Goal: Task Accomplishment & Management: Use online tool/utility

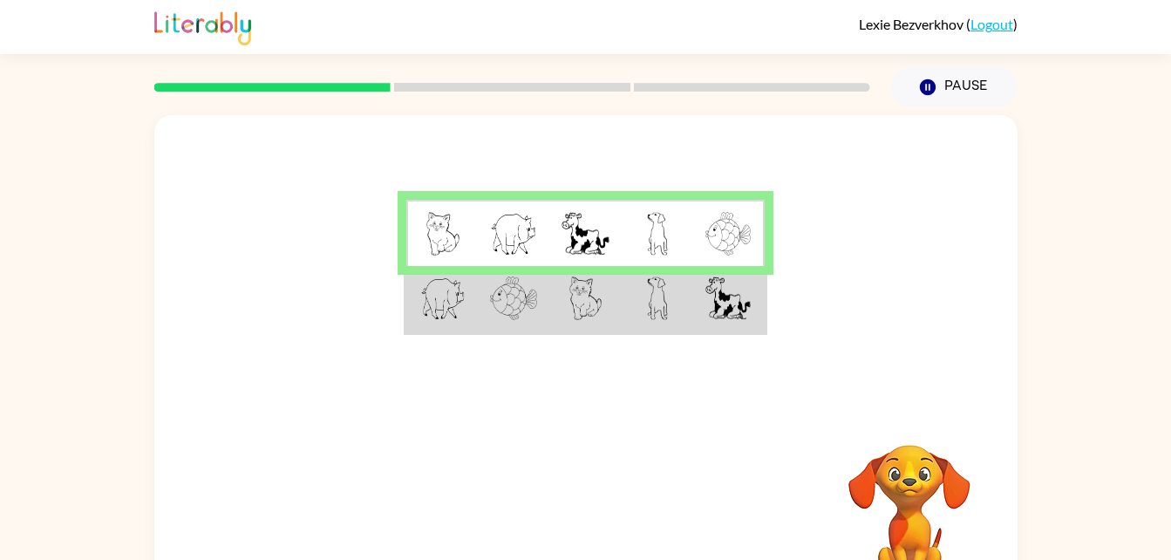
click at [583, 282] on td at bounding box center [585, 299] width 72 height 67
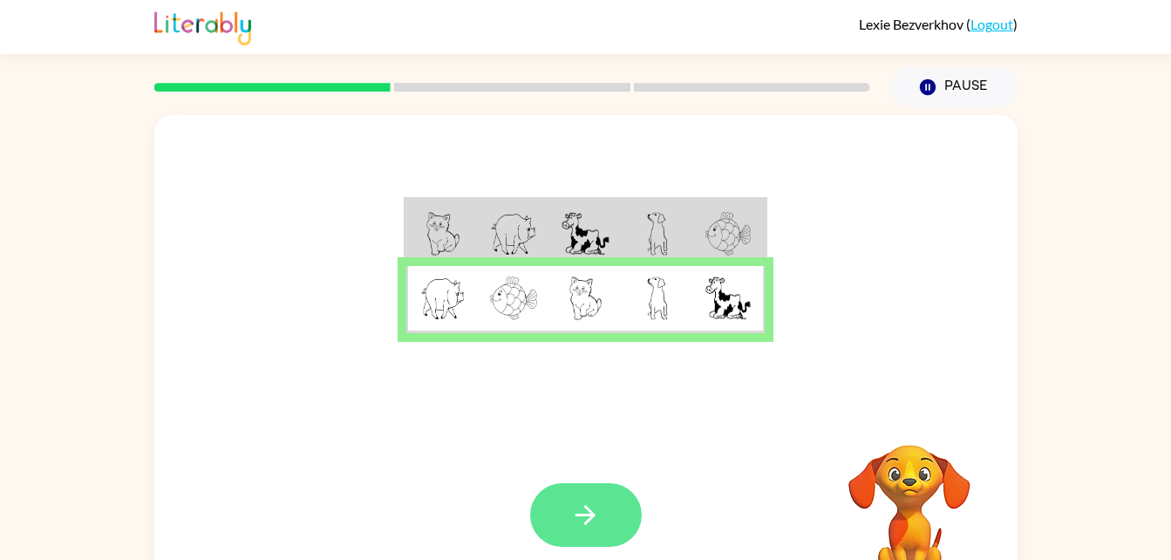
click at [612, 510] on button "button" at bounding box center [586, 515] width 112 height 64
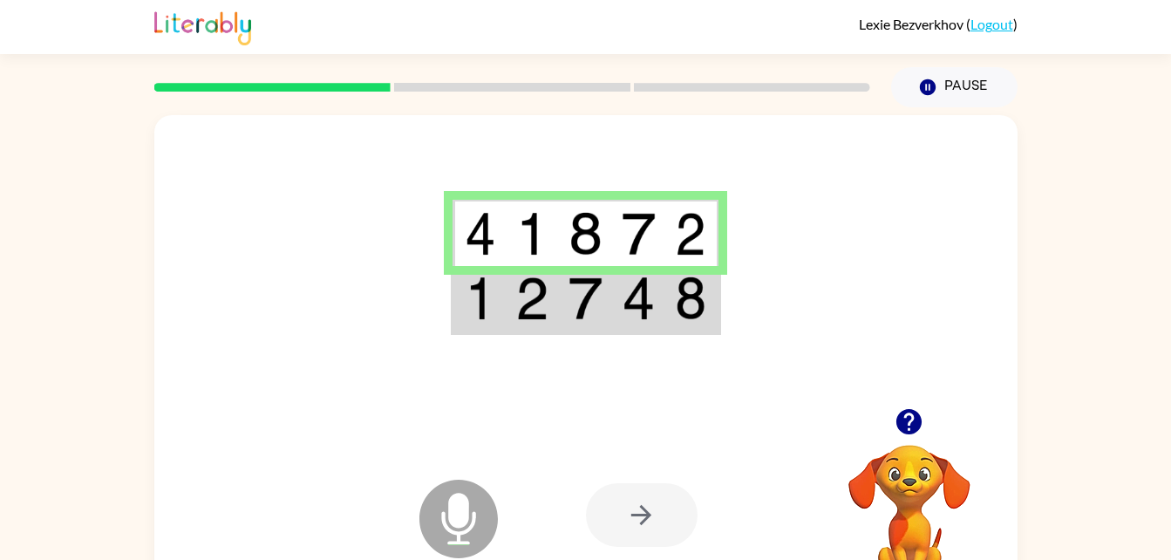
click at [675, 295] on img at bounding box center [690, 298] width 31 height 44
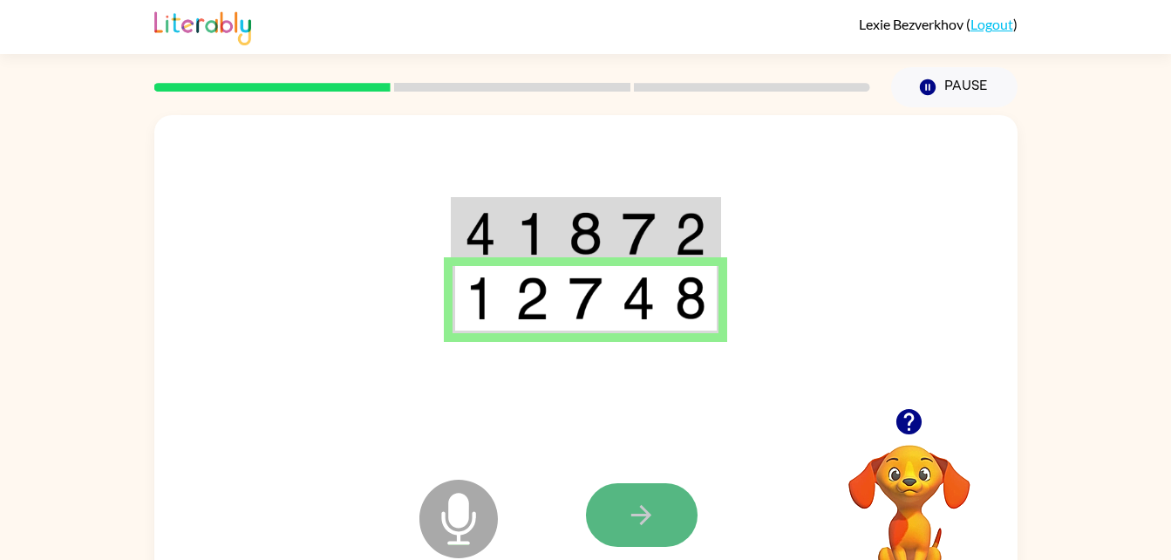
click at [647, 538] on button "button" at bounding box center [642, 515] width 112 height 64
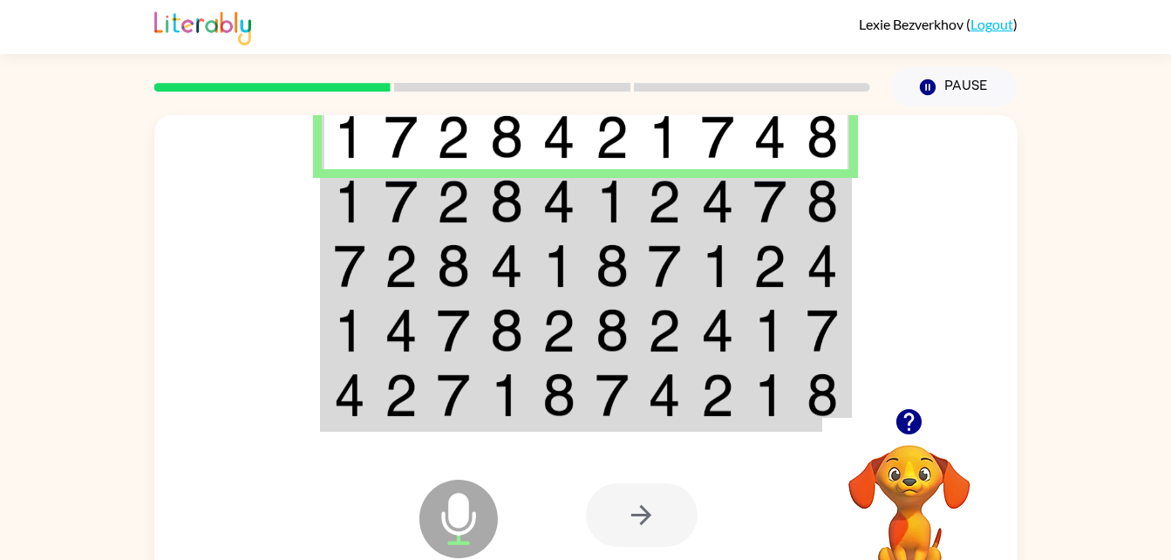
click at [365, 201] on img at bounding box center [349, 202] width 31 height 44
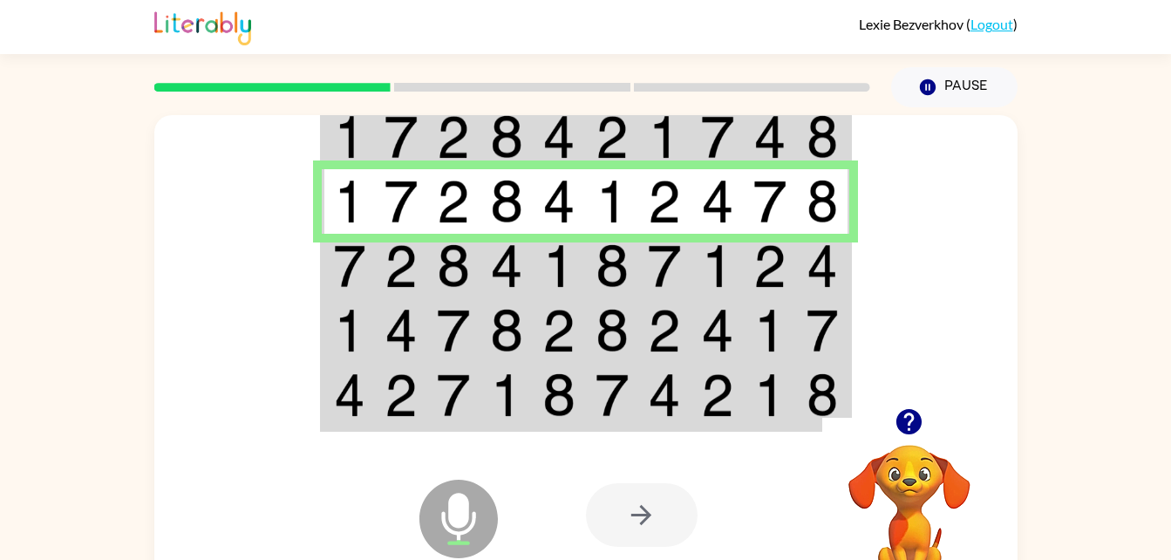
click at [439, 283] on img at bounding box center [453, 266] width 33 height 44
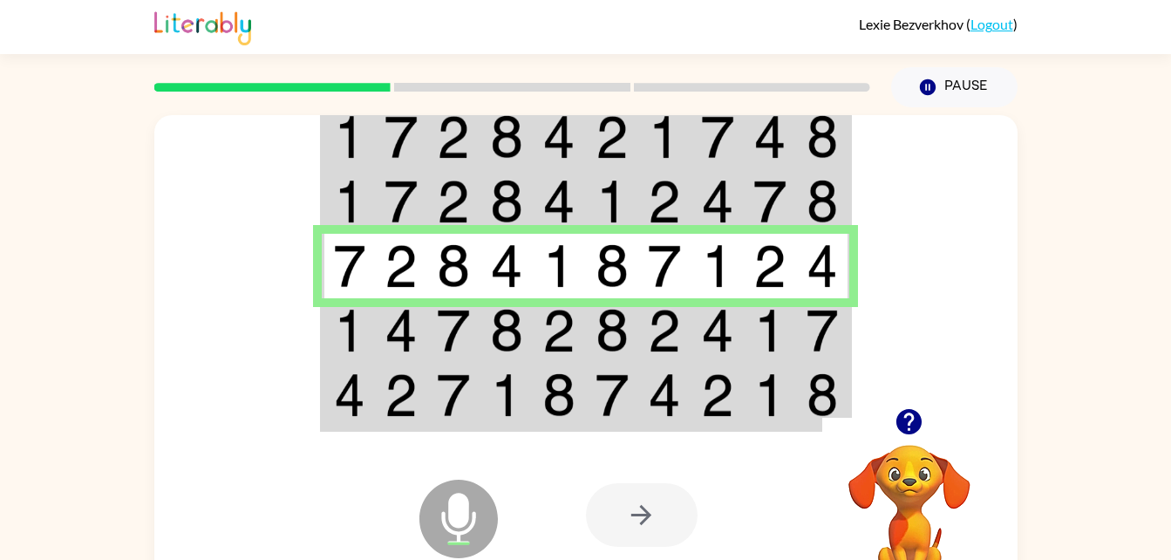
click at [375, 324] on td at bounding box center [401, 330] width 53 height 65
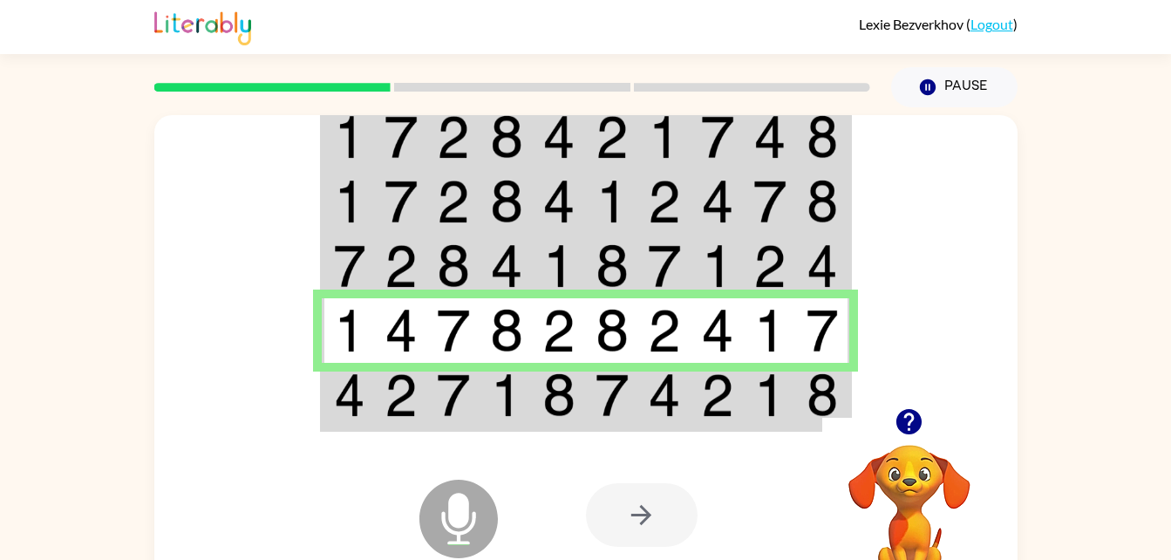
click at [486, 416] on td at bounding box center [507, 396] width 53 height 67
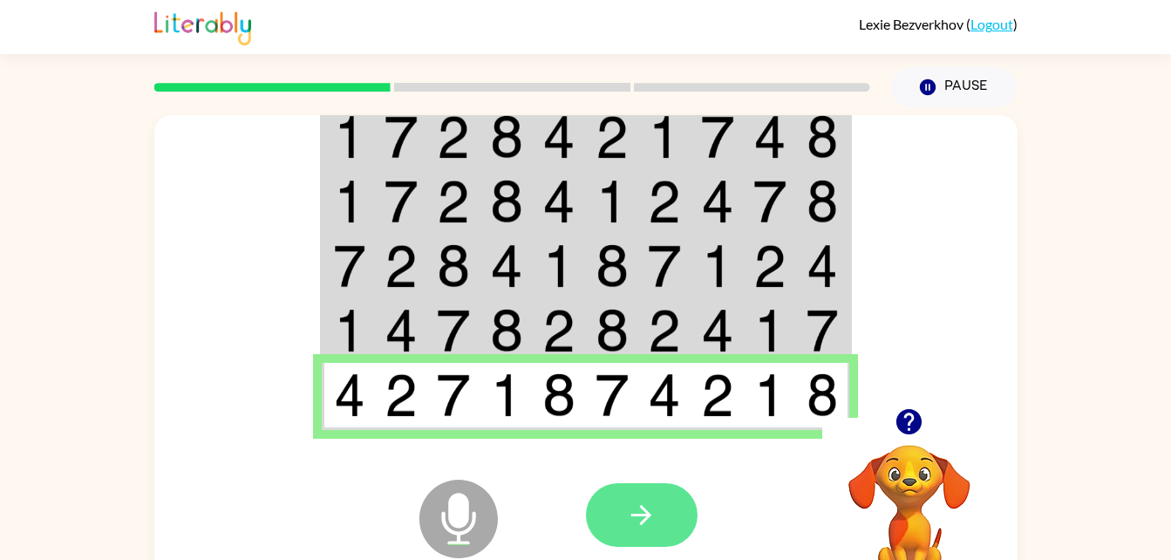
click at [653, 502] on icon "button" at bounding box center [641, 515] width 31 height 31
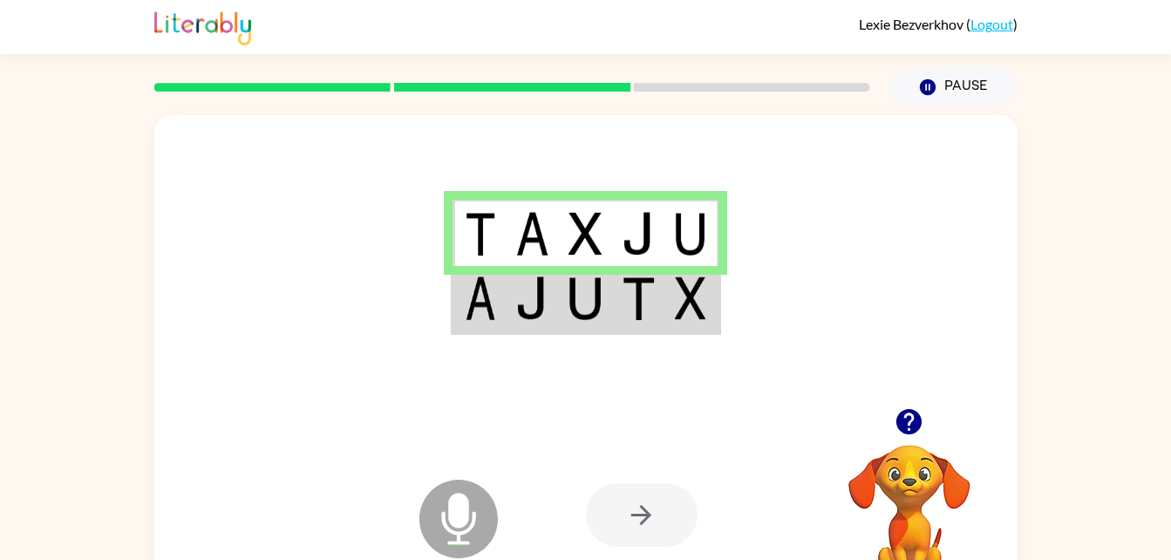
click at [647, 522] on div at bounding box center [642, 515] width 112 height 64
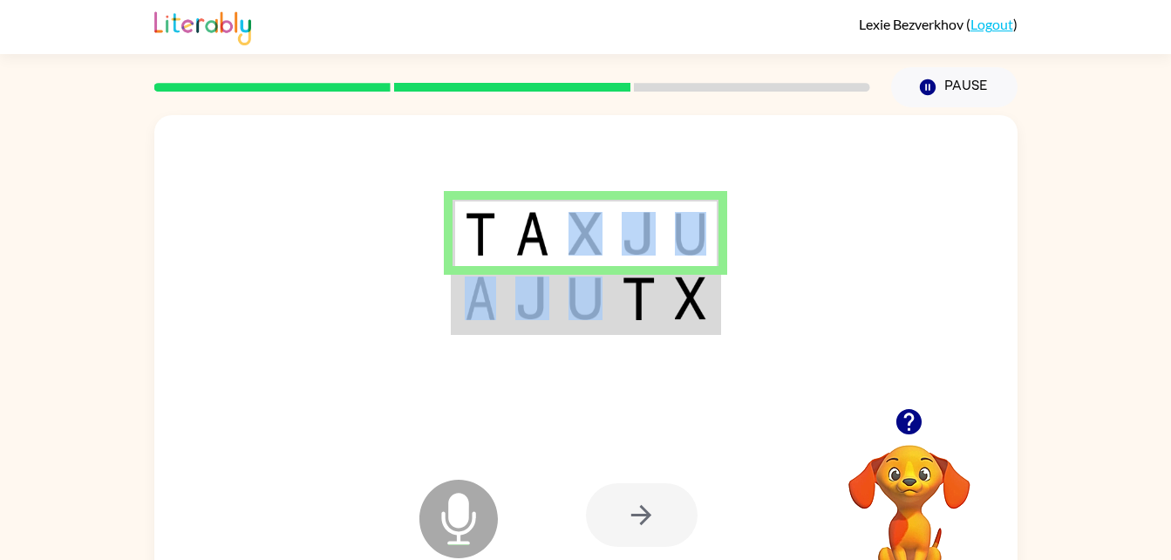
drag, startPoint x: 589, startPoint y: 265, endPoint x: 596, endPoint y: 285, distance: 21.2
click at [596, 285] on tbody at bounding box center [586, 266] width 266 height 133
click at [608, 316] on td at bounding box center [585, 299] width 53 height 67
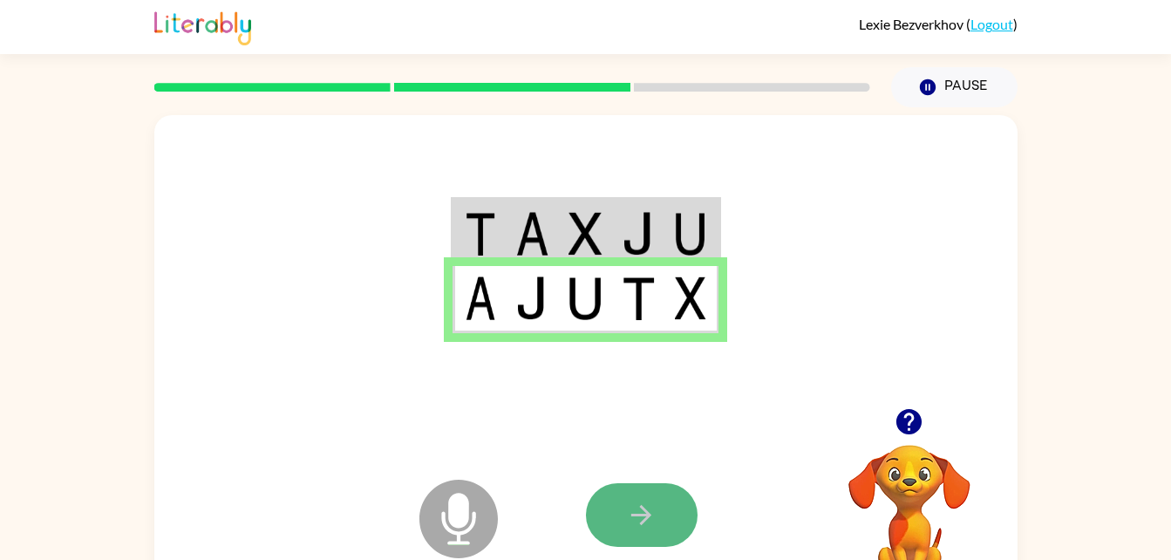
click at [647, 531] on button "button" at bounding box center [642, 515] width 112 height 64
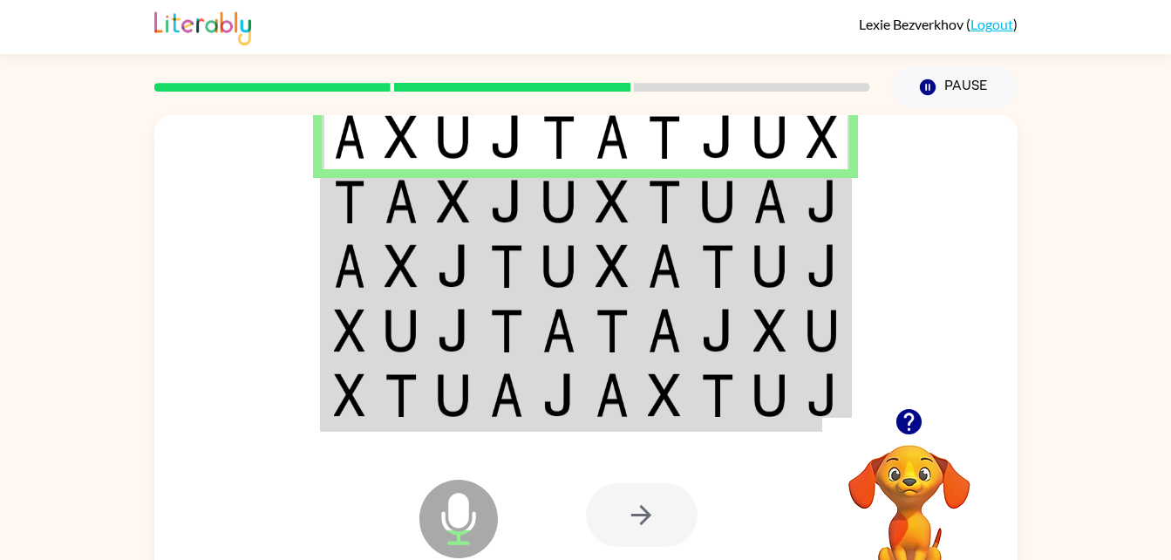
click at [410, 198] on img at bounding box center [401, 202] width 33 height 44
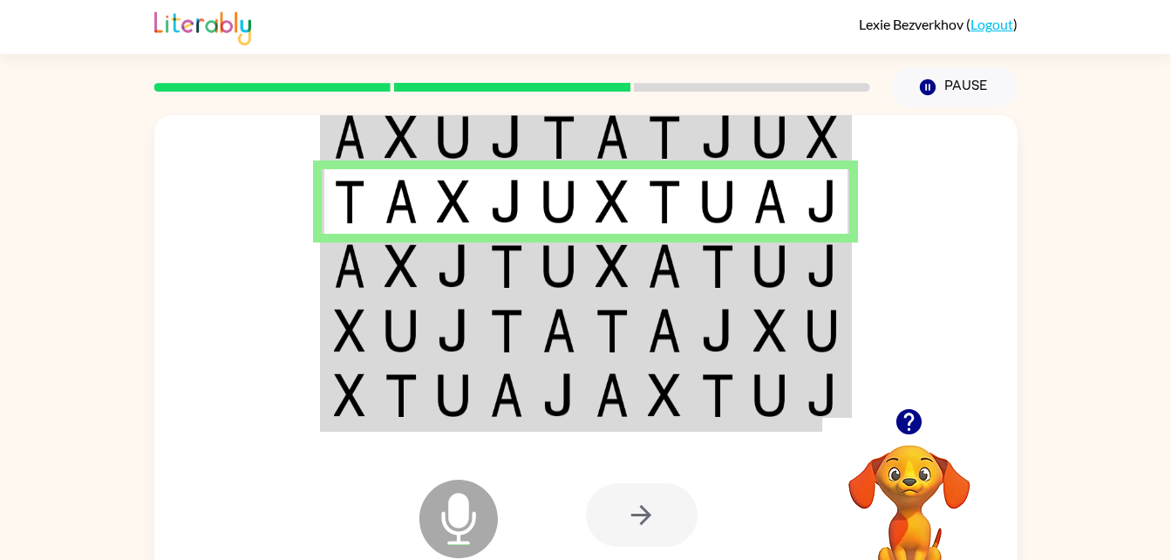
click at [447, 276] on img at bounding box center [453, 266] width 33 height 44
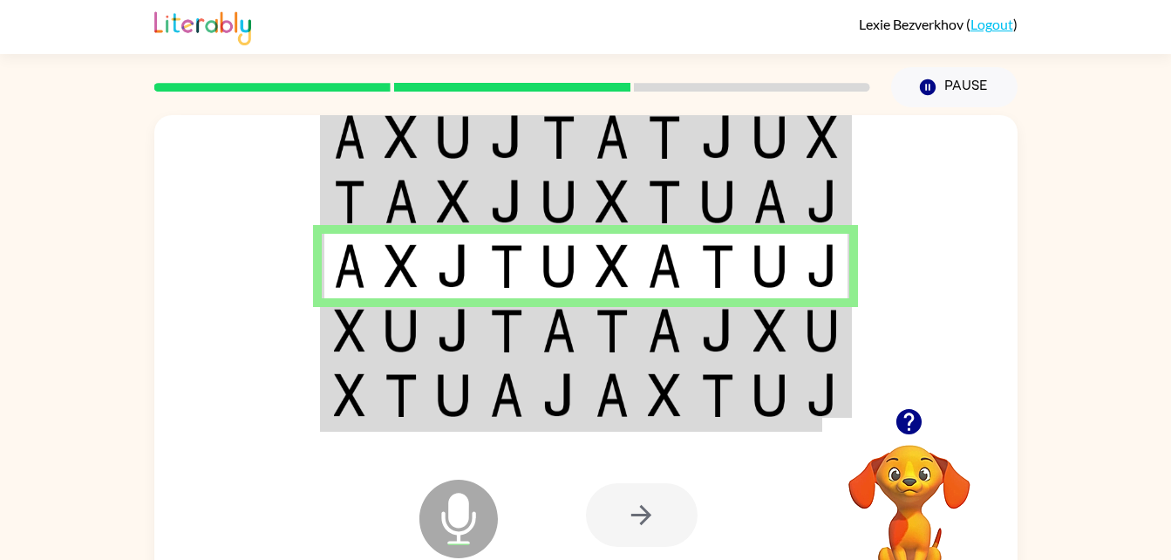
scroll to position [53, 0]
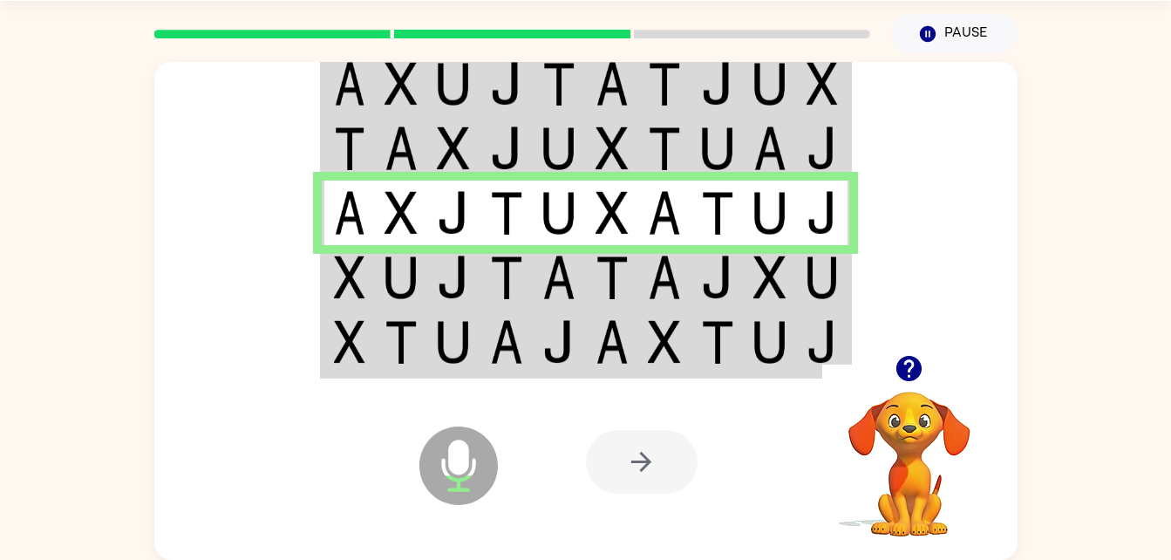
click at [620, 467] on div at bounding box center [642, 462] width 112 height 64
click at [646, 302] on td at bounding box center [664, 277] width 53 height 65
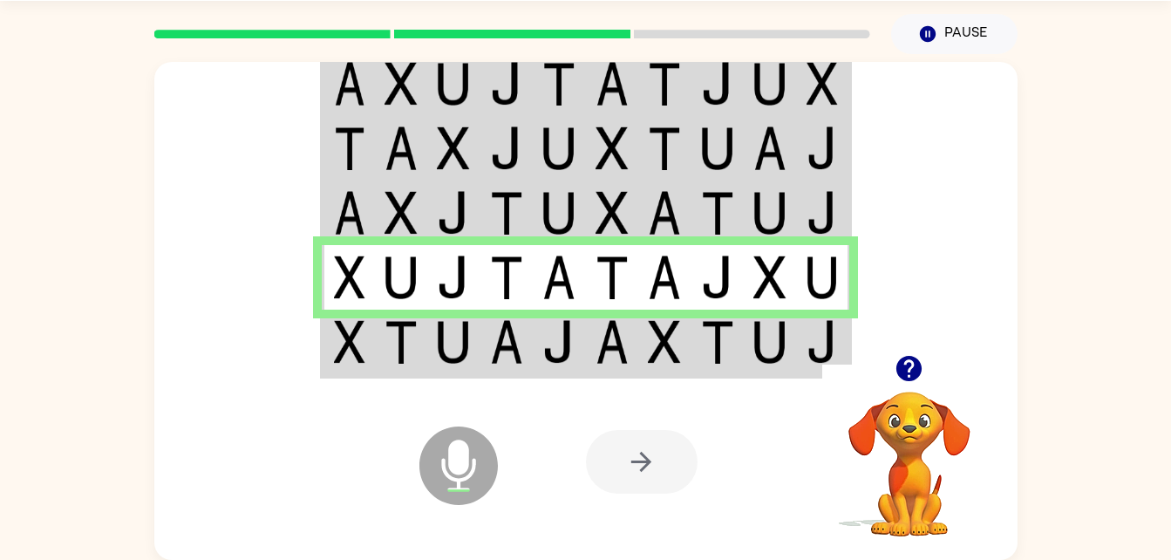
click at [645, 351] on td at bounding box center [664, 343] width 53 height 67
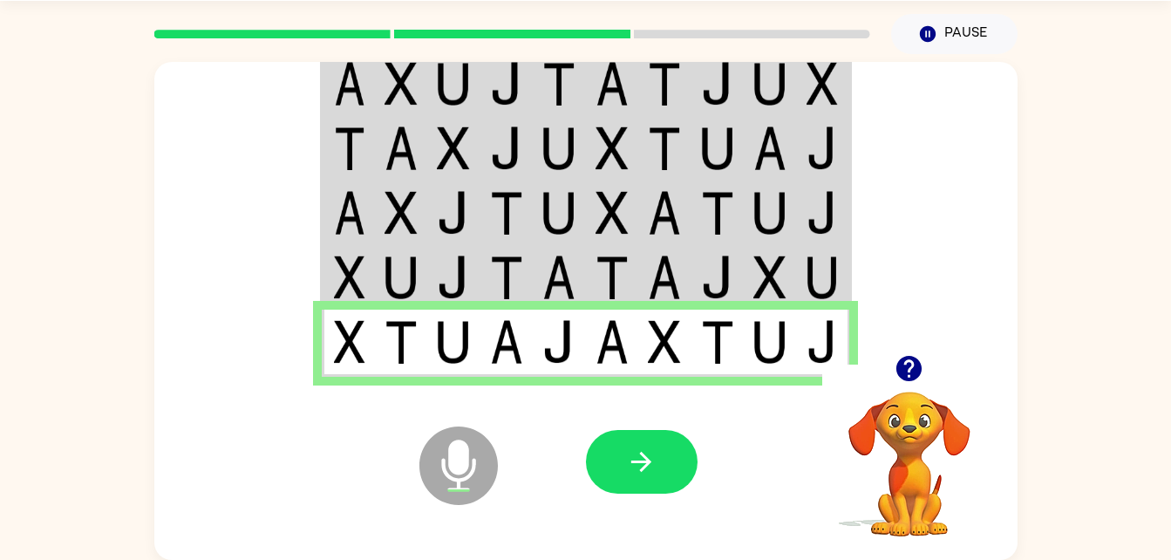
click at [646, 428] on icon "Microphone The Microphone is here when it is your turn to talk" at bounding box center [546, 487] width 262 height 131
click at [651, 460] on icon "button" at bounding box center [641, 462] width 31 height 31
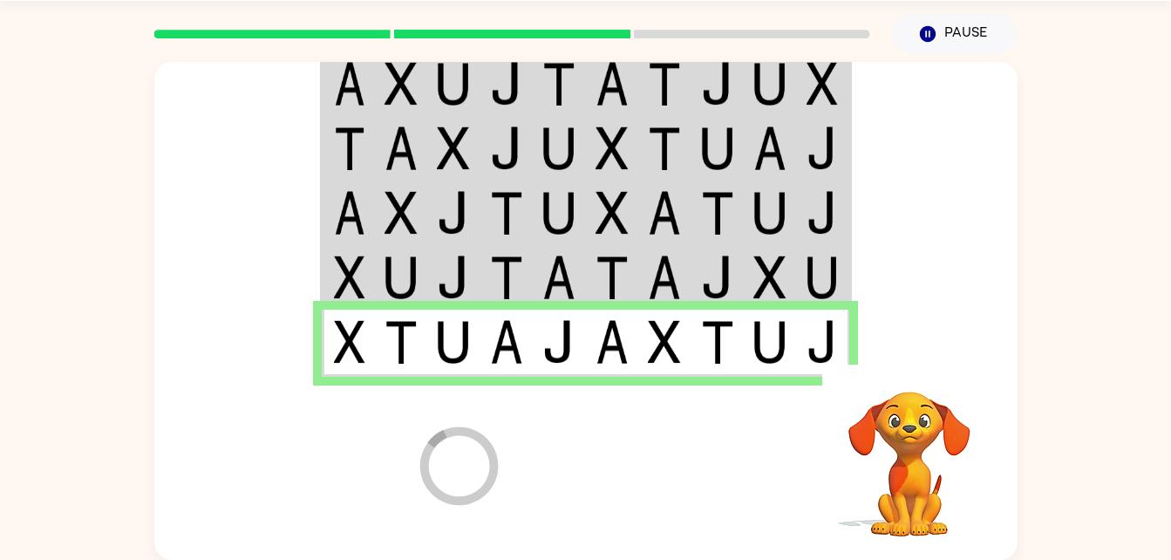
scroll to position [22, 0]
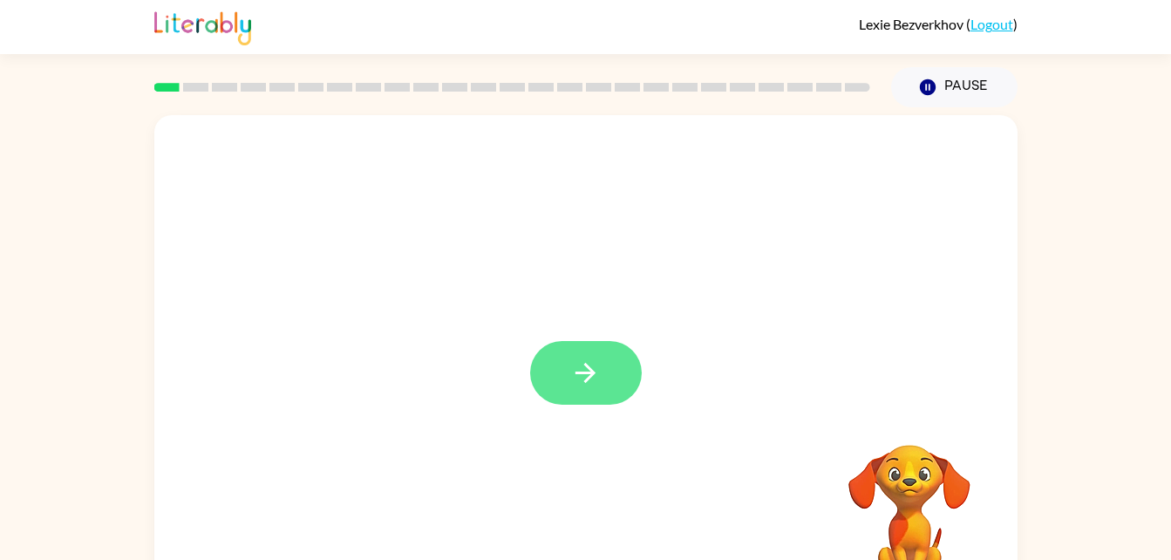
click at [596, 362] on icon "button" at bounding box center [585, 373] width 31 height 31
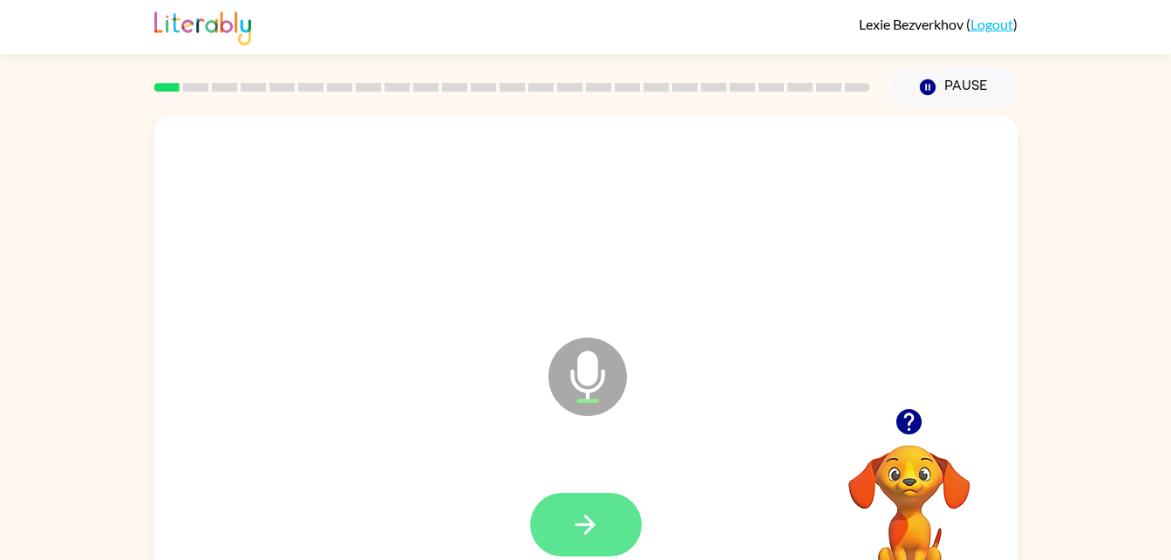
click at [595, 532] on icon "button" at bounding box center [585, 524] width 31 height 31
click at [614, 515] on button "button" at bounding box center [586, 525] width 112 height 64
click at [616, 539] on button "button" at bounding box center [586, 525] width 112 height 64
click at [608, 528] on button "button" at bounding box center [586, 525] width 112 height 64
click at [607, 522] on button "button" at bounding box center [586, 525] width 112 height 64
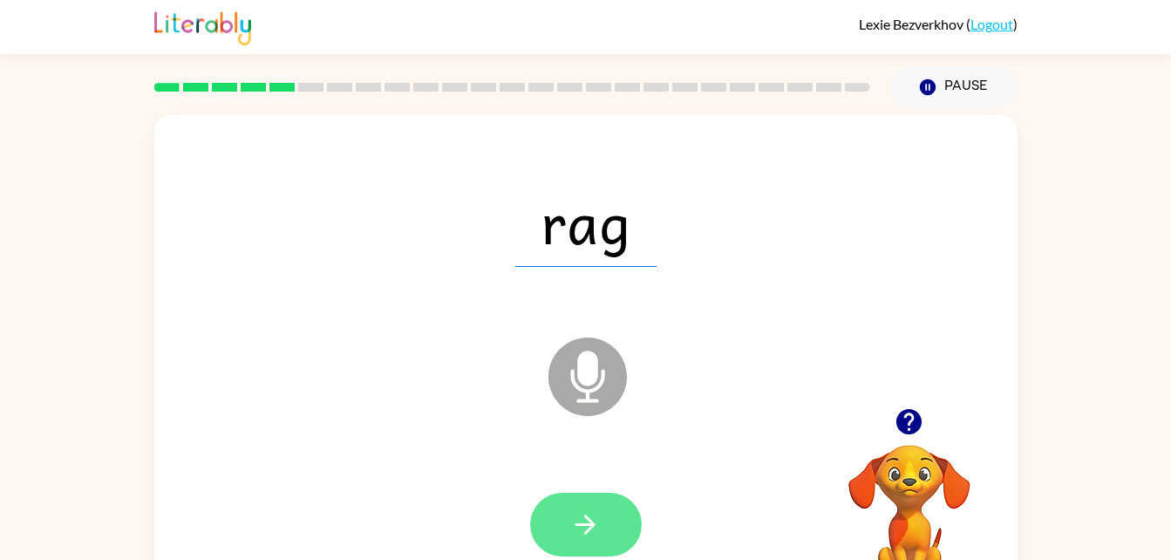
click at [607, 525] on button "button" at bounding box center [586, 525] width 112 height 64
click at [621, 539] on button "button" at bounding box center [586, 525] width 112 height 64
click at [619, 538] on button "button" at bounding box center [586, 525] width 112 height 64
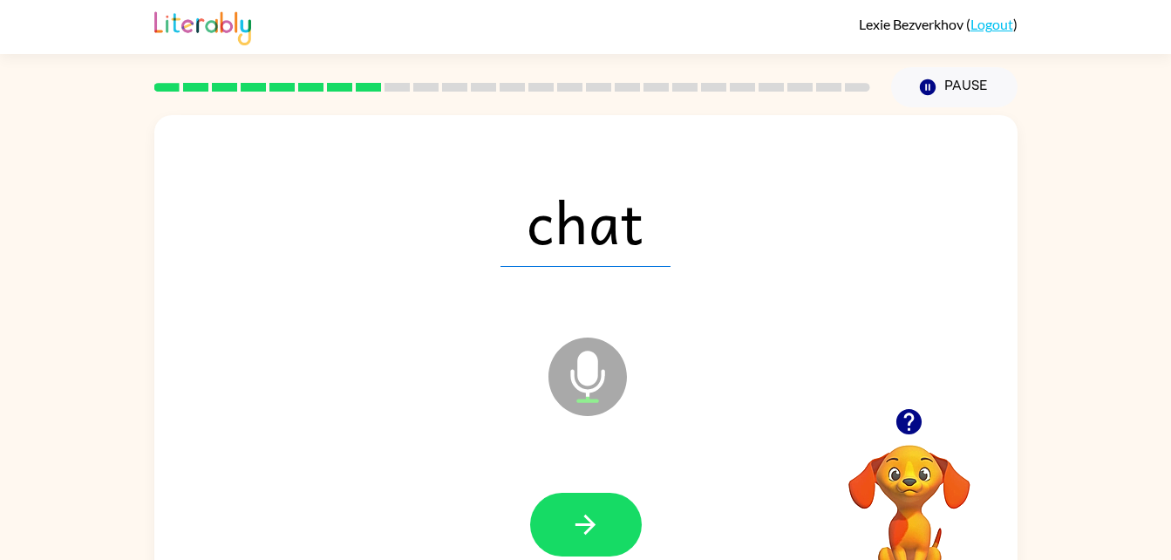
scroll to position [53, 0]
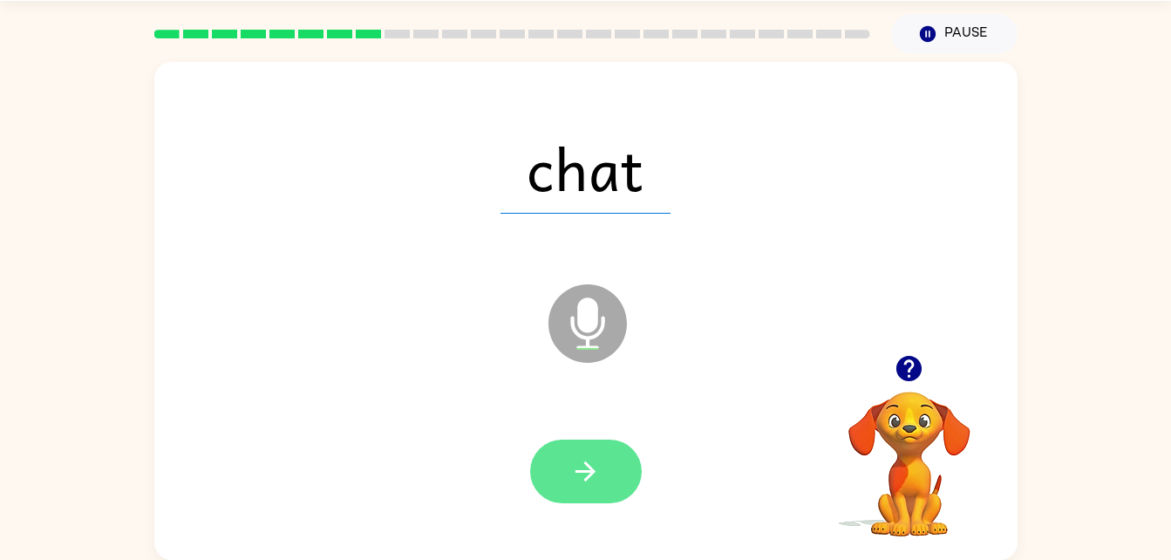
click at [588, 477] on icon "button" at bounding box center [586, 471] width 20 height 20
click at [610, 479] on button "button" at bounding box center [586, 472] width 112 height 64
click at [607, 497] on button "button" at bounding box center [586, 472] width 112 height 64
click at [599, 485] on icon "button" at bounding box center [585, 471] width 31 height 31
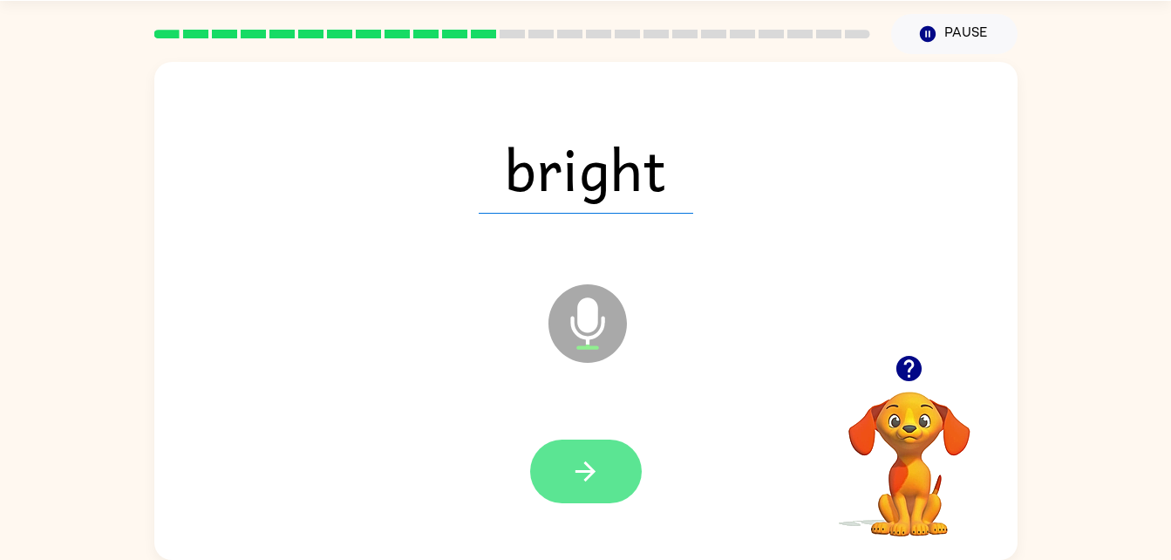
click at [586, 488] on button "button" at bounding box center [586, 472] width 112 height 64
click at [608, 477] on button "button" at bounding box center [586, 472] width 112 height 64
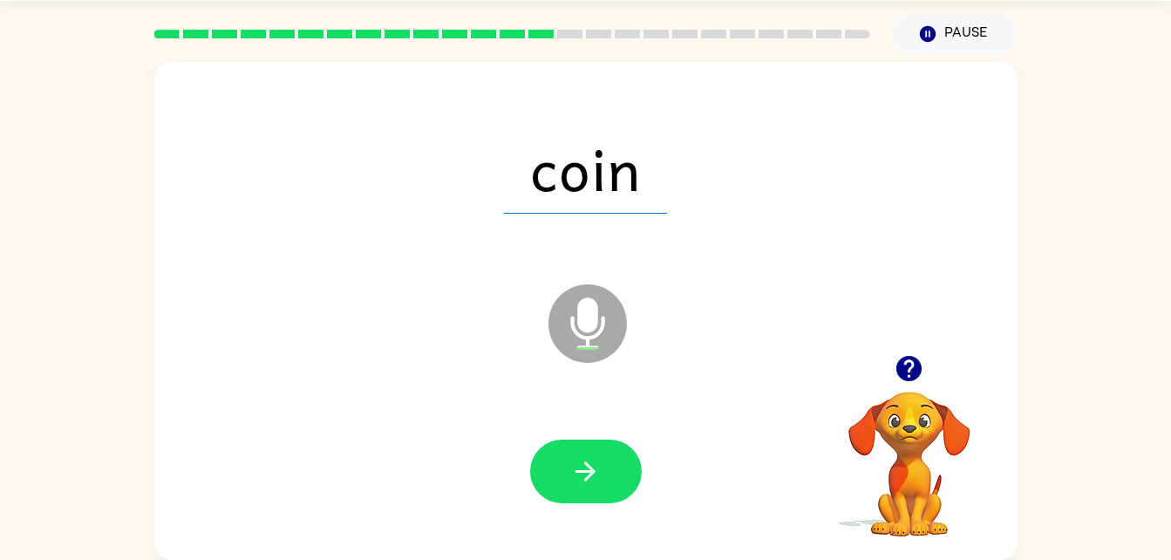
click at [638, 455] on div at bounding box center [586, 472] width 112 height 64
click at [600, 478] on icon "button" at bounding box center [585, 471] width 31 height 31
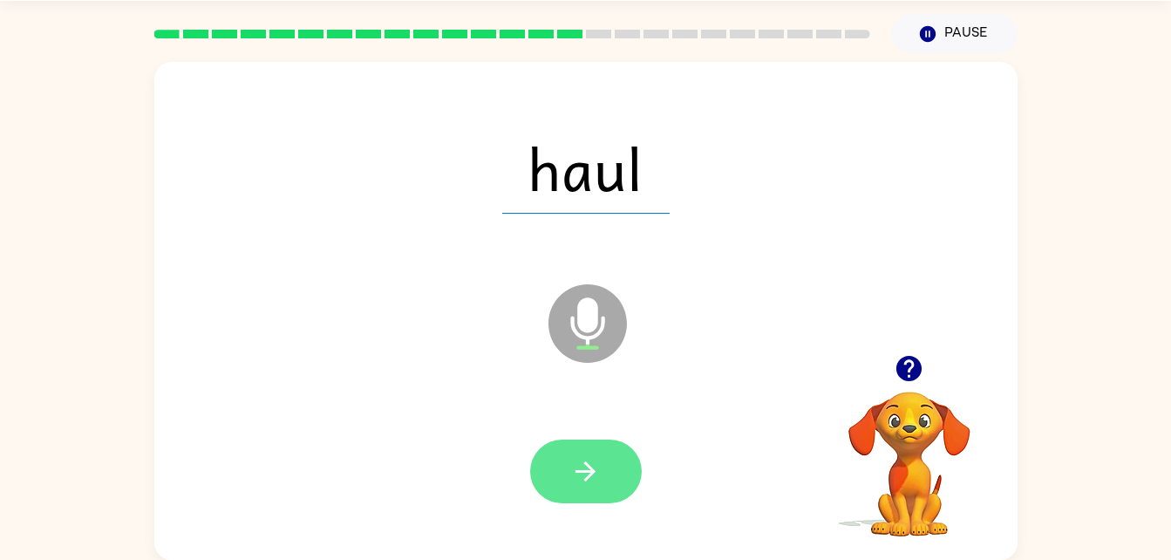
click at [598, 484] on icon "button" at bounding box center [585, 471] width 31 height 31
click at [586, 500] on button "button" at bounding box center [586, 472] width 112 height 64
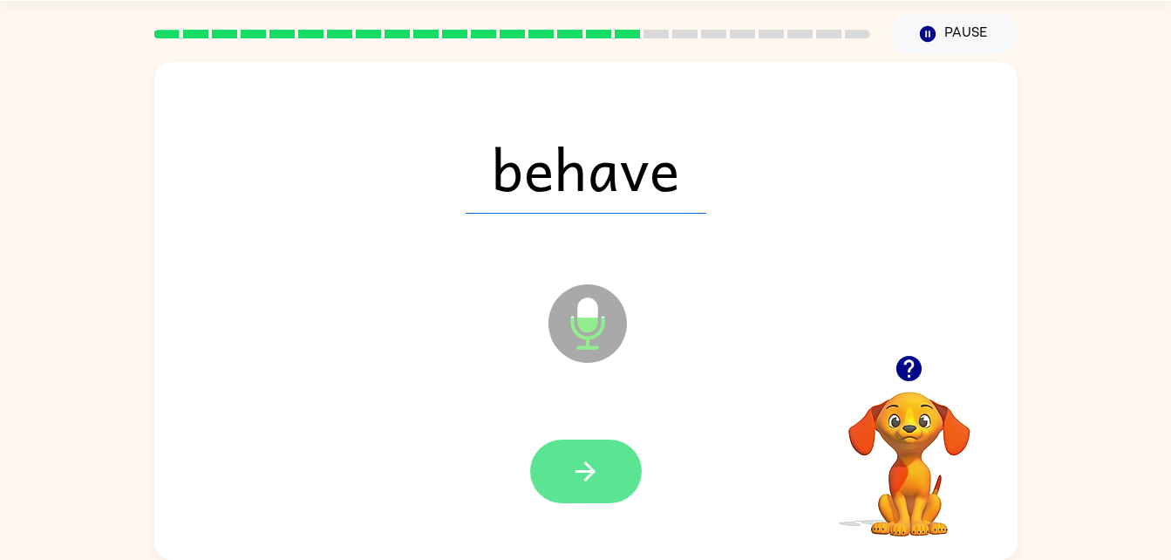
click at [618, 470] on button "button" at bounding box center [586, 472] width 112 height 64
click at [595, 467] on icon "button" at bounding box center [585, 471] width 31 height 31
click at [598, 474] on icon "button" at bounding box center [585, 471] width 31 height 31
click at [603, 461] on button "button" at bounding box center [586, 472] width 112 height 64
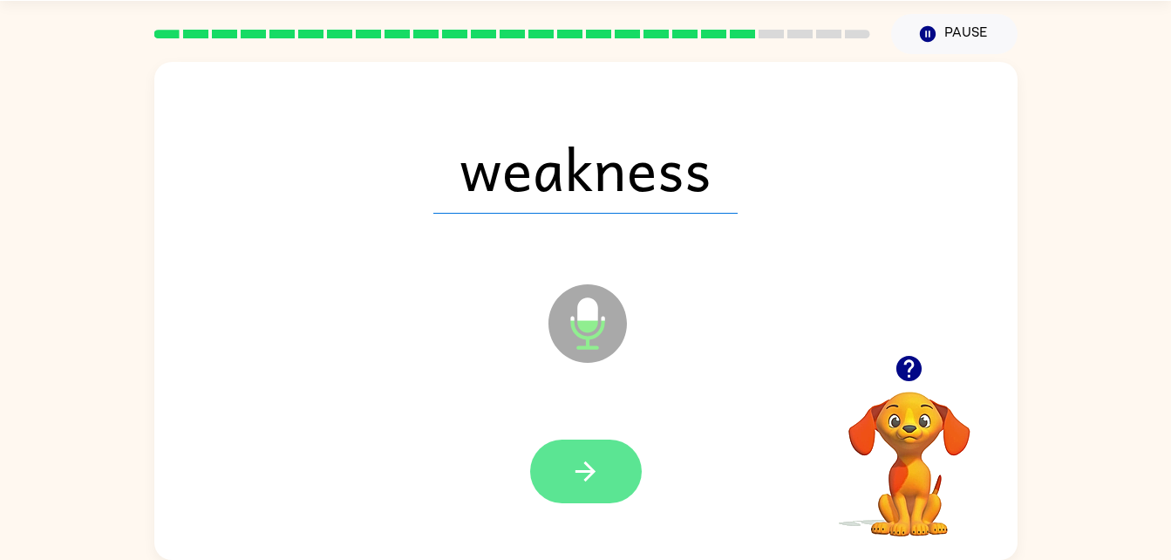
click at [600, 488] on button "button" at bounding box center [586, 472] width 112 height 64
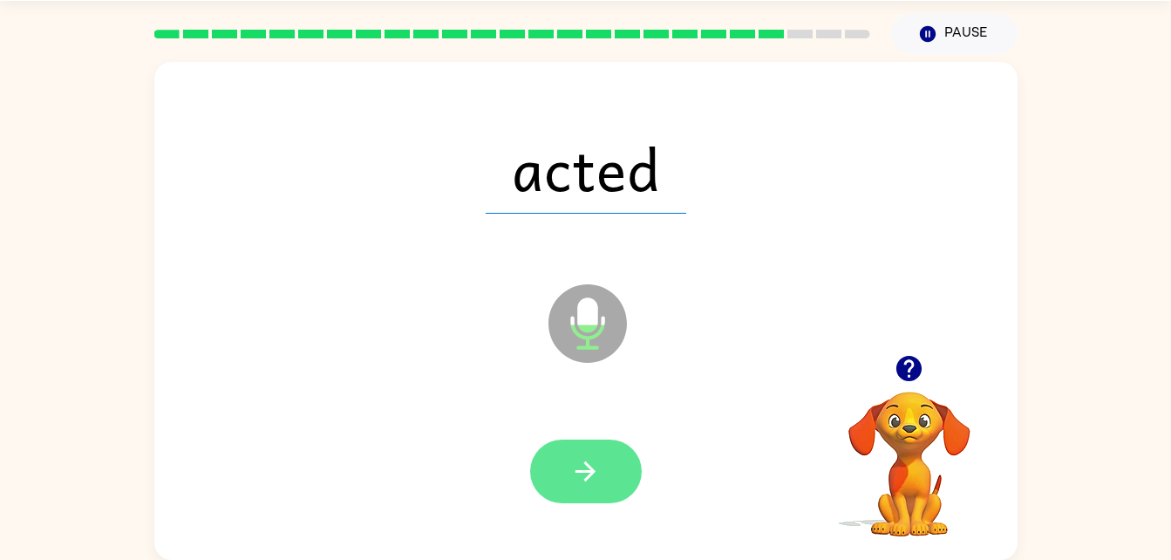
click at [585, 485] on icon "button" at bounding box center [585, 471] width 31 height 31
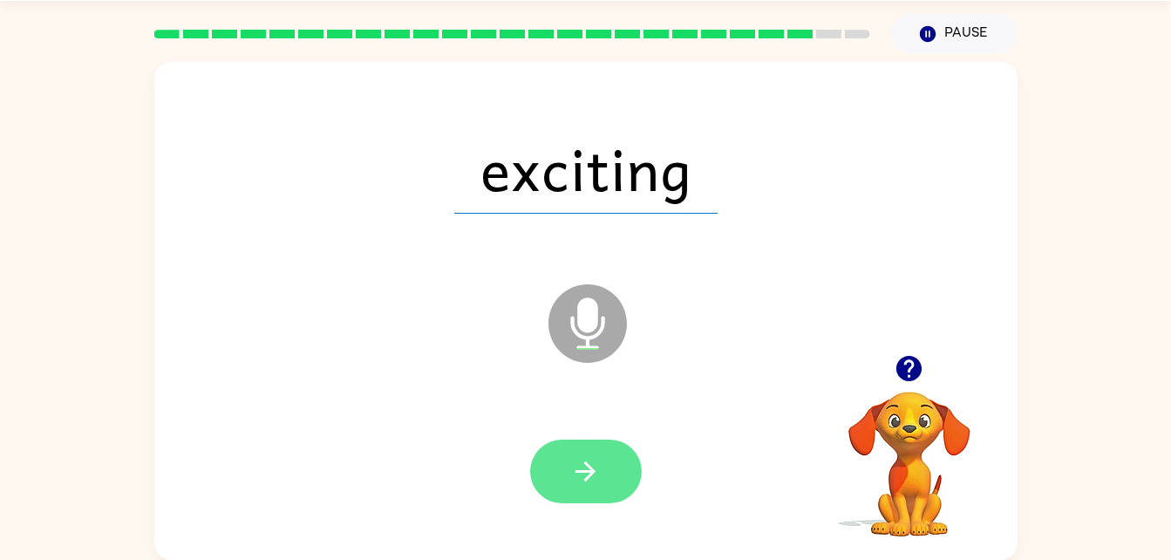
click at [593, 467] on icon "button" at bounding box center [585, 471] width 31 height 31
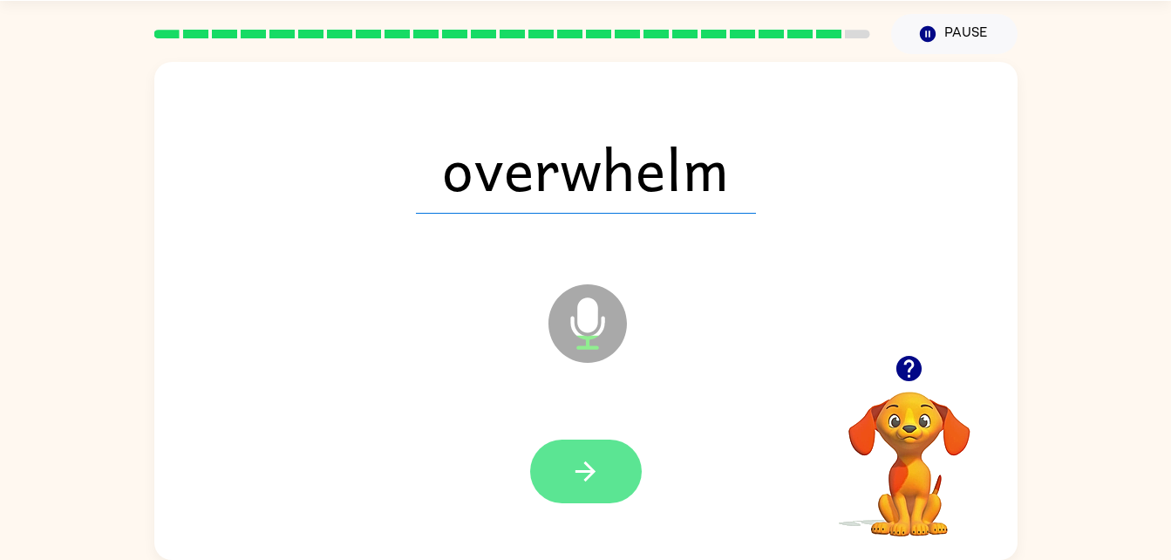
click at [600, 484] on icon "button" at bounding box center [585, 471] width 31 height 31
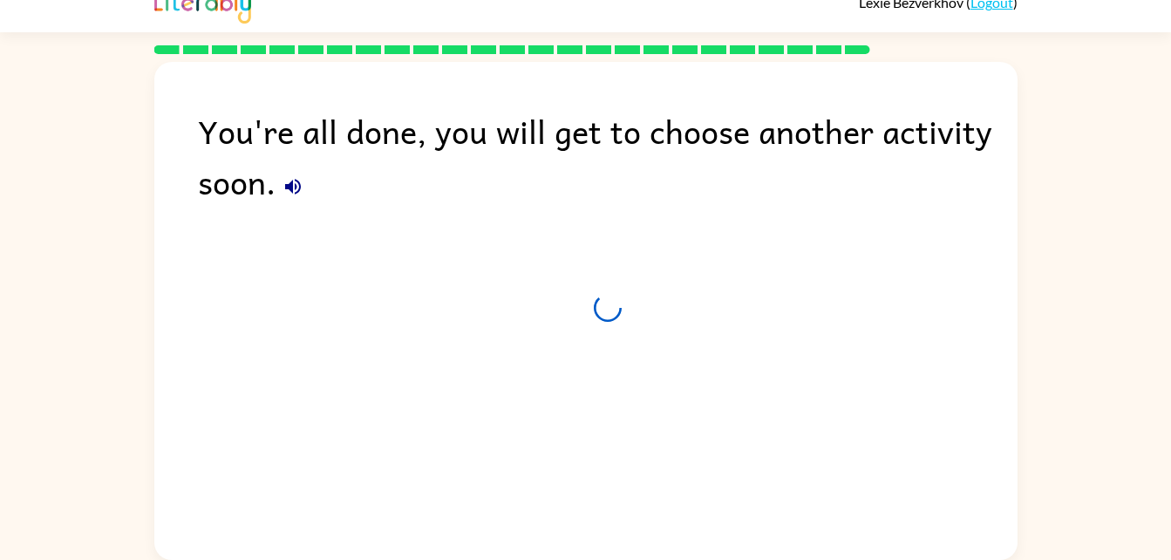
scroll to position [22, 0]
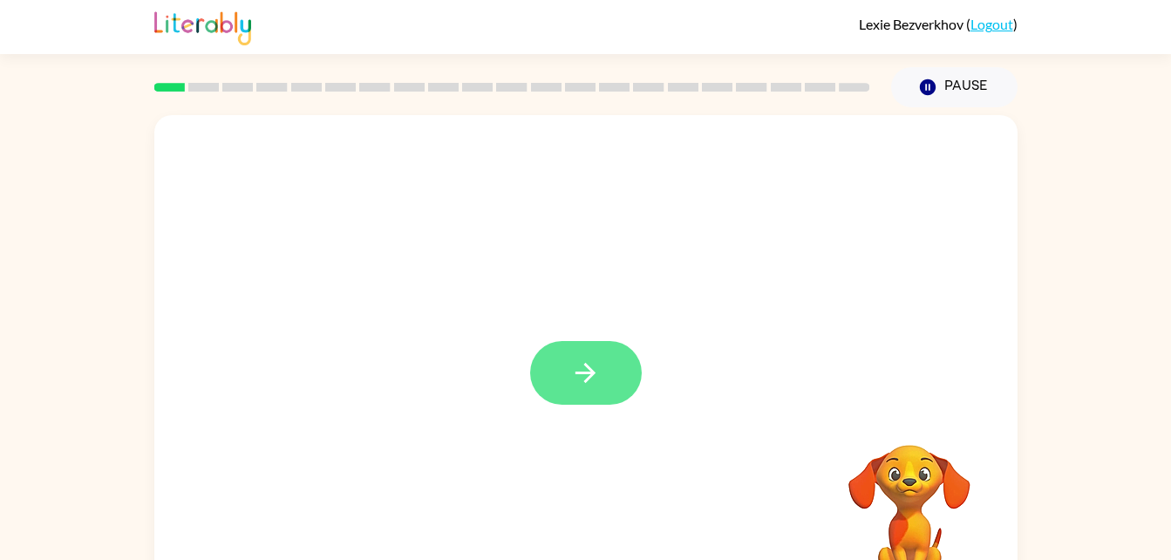
click at [622, 346] on button "button" at bounding box center [586, 373] width 112 height 64
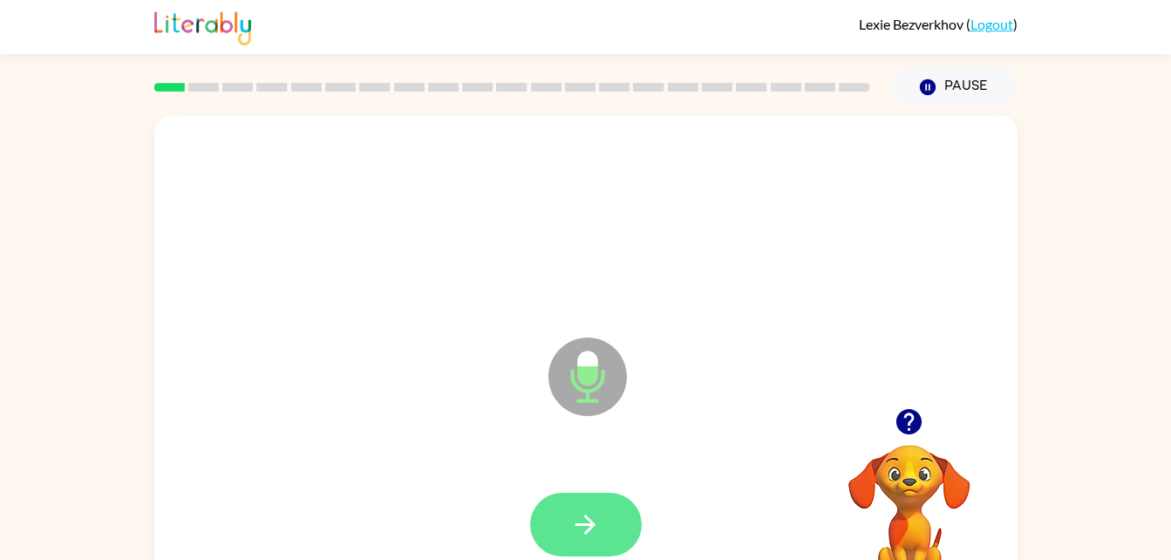
click at [587, 522] on icon "button" at bounding box center [585, 524] width 31 height 31
click at [587, 552] on button "button" at bounding box center [586, 525] width 112 height 64
click at [586, 540] on button "button" at bounding box center [586, 525] width 112 height 64
drag, startPoint x: 586, startPoint y: 540, endPoint x: 560, endPoint y: 519, distance: 33.5
click at [560, 519] on button "button" at bounding box center [586, 525] width 112 height 64
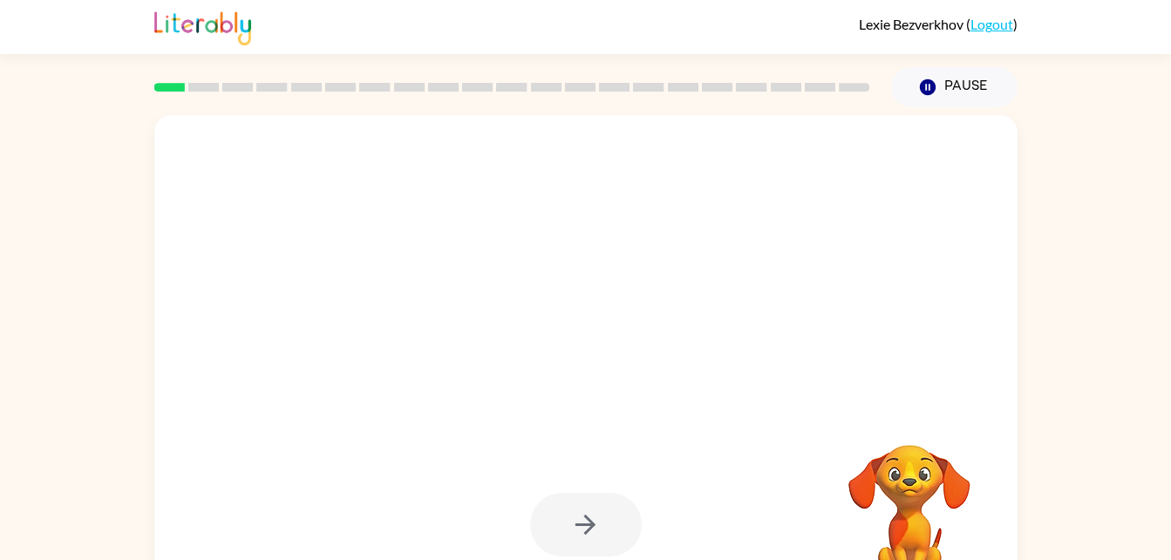
drag, startPoint x: 560, startPoint y: 519, endPoint x: 951, endPoint y: 383, distance: 414.5
click at [951, 383] on div at bounding box center [585, 364] width 863 height 498
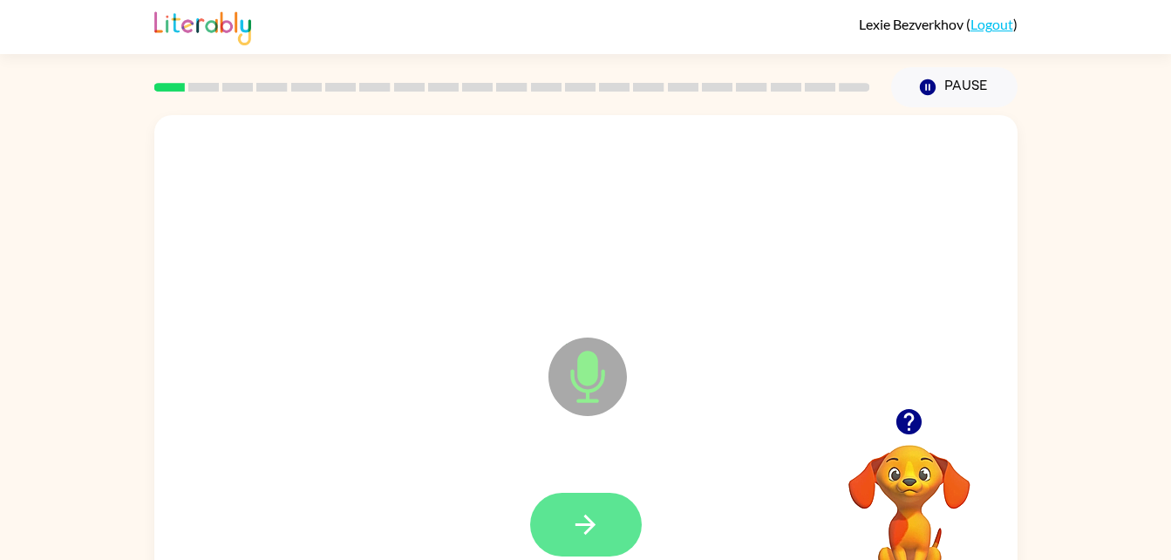
click at [574, 540] on button "button" at bounding box center [586, 525] width 112 height 64
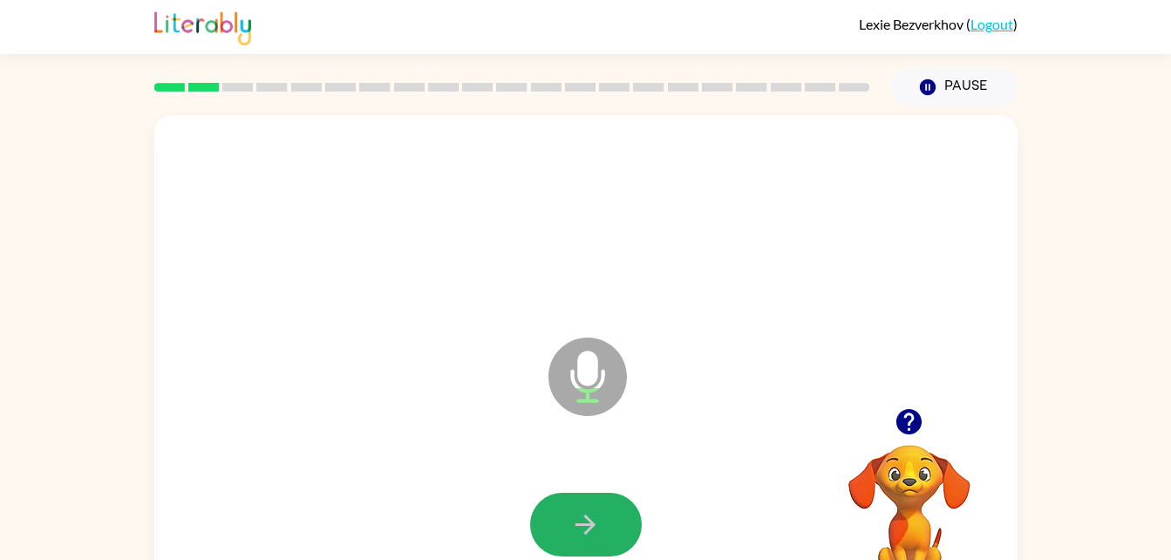
click at [574, 540] on button "button" at bounding box center [586, 525] width 112 height 64
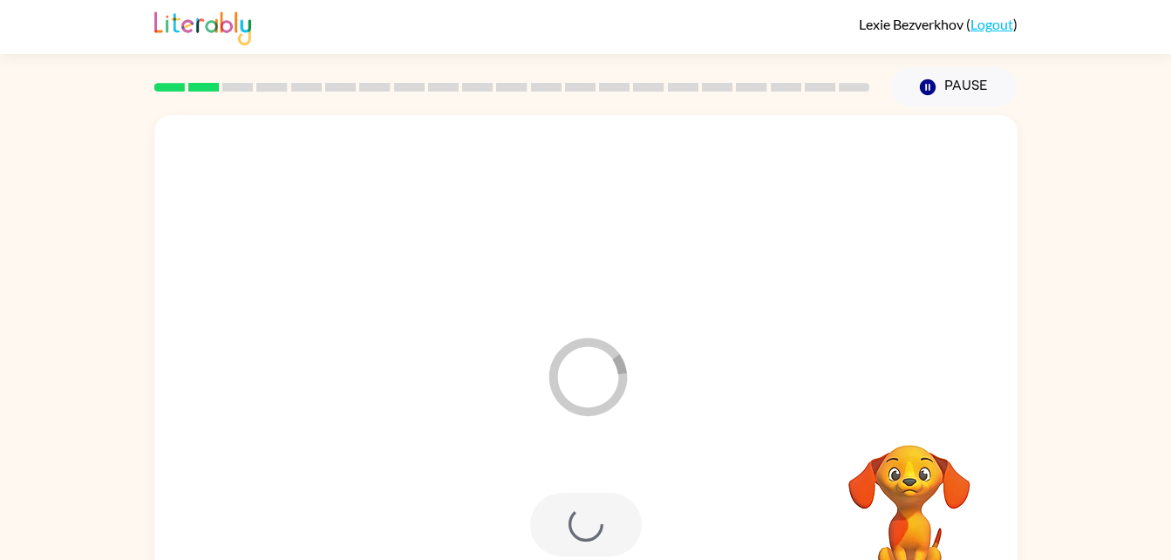
click at [574, 540] on div at bounding box center [586, 525] width 112 height 64
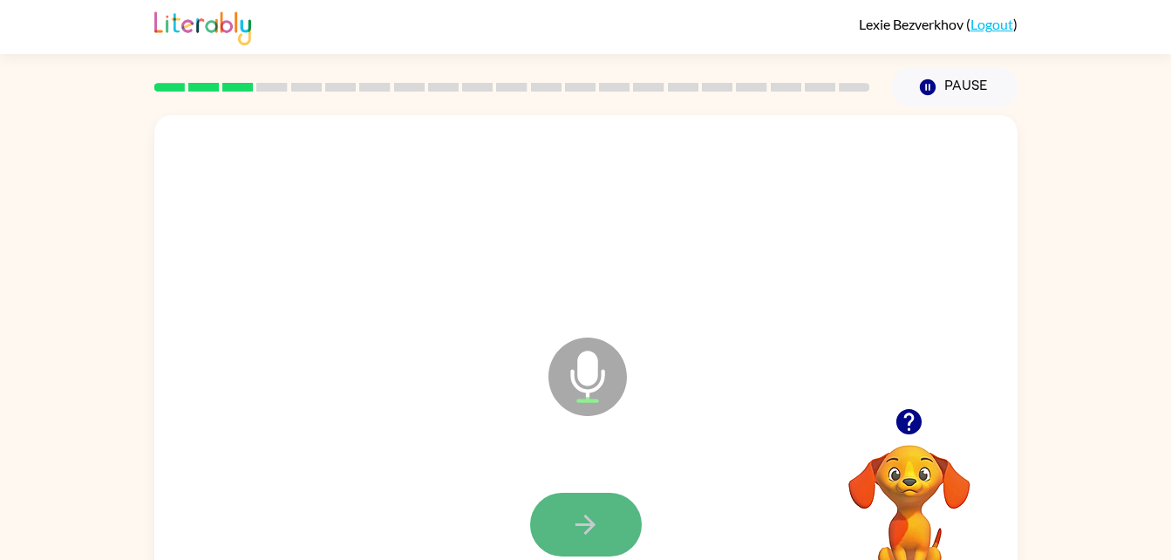
click at [574, 540] on button "button" at bounding box center [586, 525] width 112 height 64
click at [576, 547] on button "button" at bounding box center [586, 525] width 112 height 64
drag, startPoint x: 576, startPoint y: 547, endPoint x: 413, endPoint y: 425, distance: 203.7
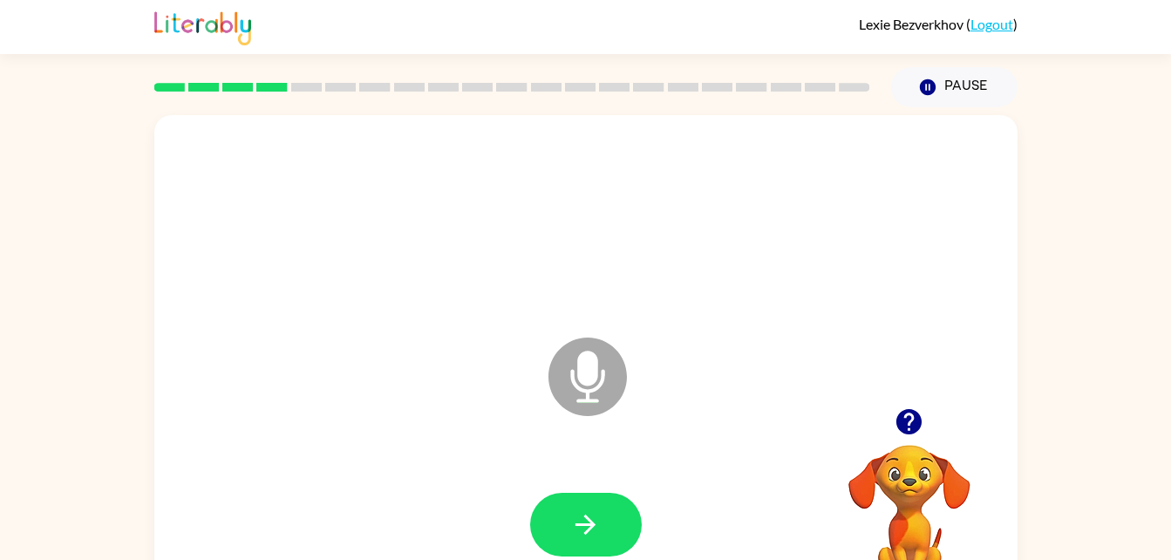
click at [413, 425] on div "Microphone The Microphone is here when it is your turn to talk" at bounding box center [585, 364] width 863 height 498
click at [583, 509] on icon "button" at bounding box center [585, 524] width 31 height 31
click at [549, 530] on button "button" at bounding box center [586, 525] width 112 height 64
click at [591, 552] on button "button" at bounding box center [586, 525] width 112 height 64
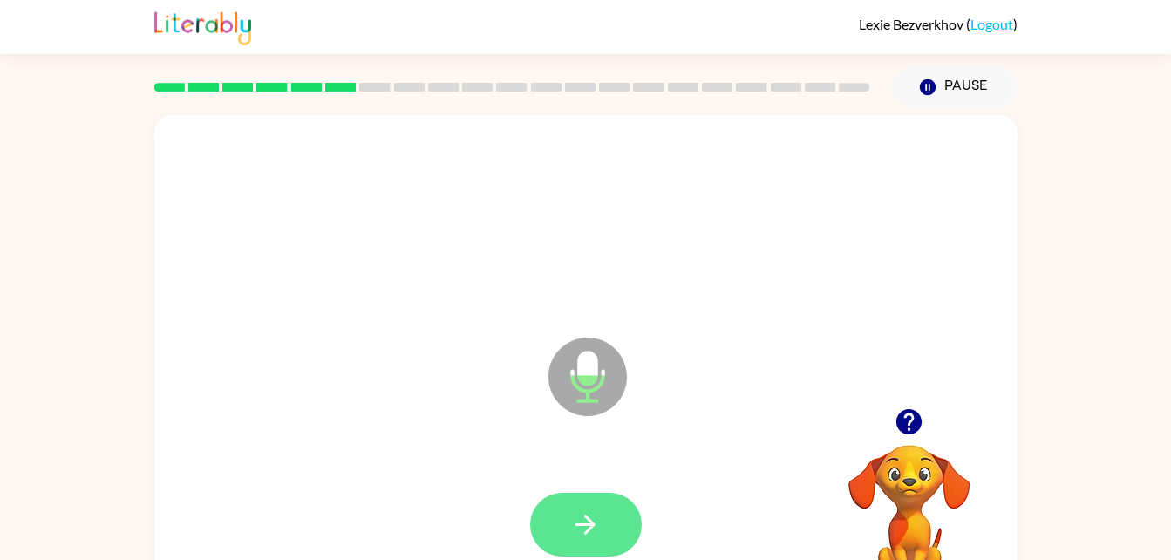
click at [608, 516] on button "button" at bounding box center [586, 525] width 112 height 64
click at [610, 526] on button "button" at bounding box center [586, 525] width 112 height 64
click at [622, 513] on button "button" at bounding box center [586, 525] width 112 height 64
click at [610, 537] on button "button" at bounding box center [586, 525] width 112 height 64
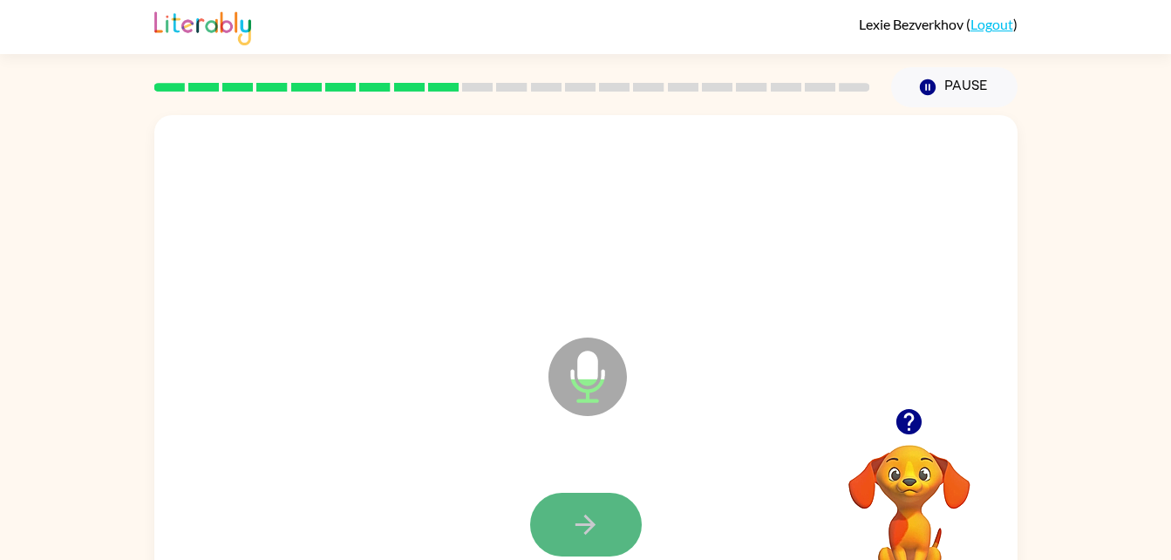
click at [597, 512] on icon "button" at bounding box center [585, 524] width 31 height 31
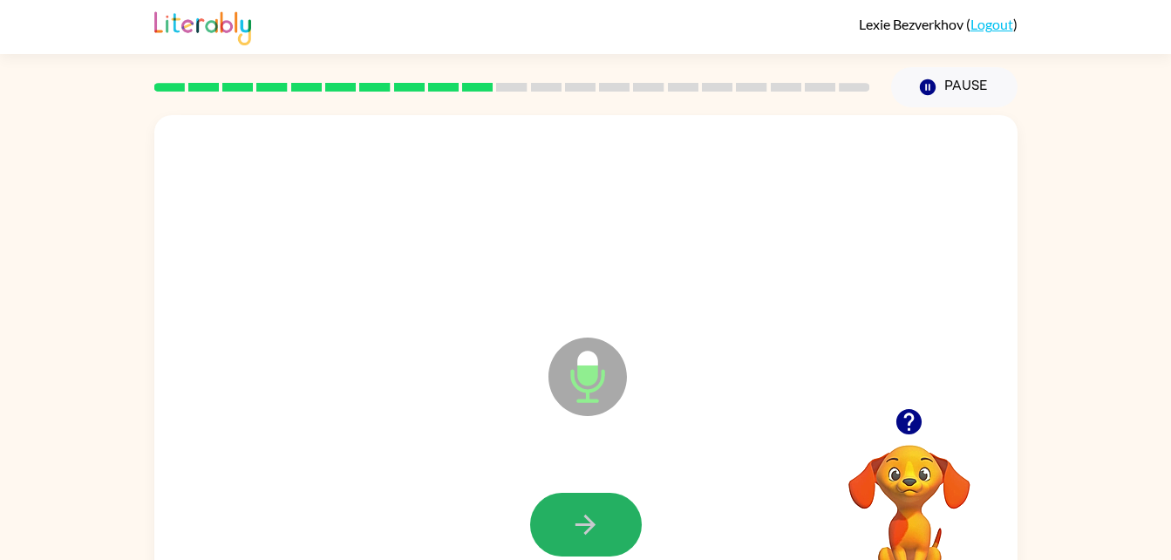
click at [597, 512] on icon "button" at bounding box center [585, 524] width 31 height 31
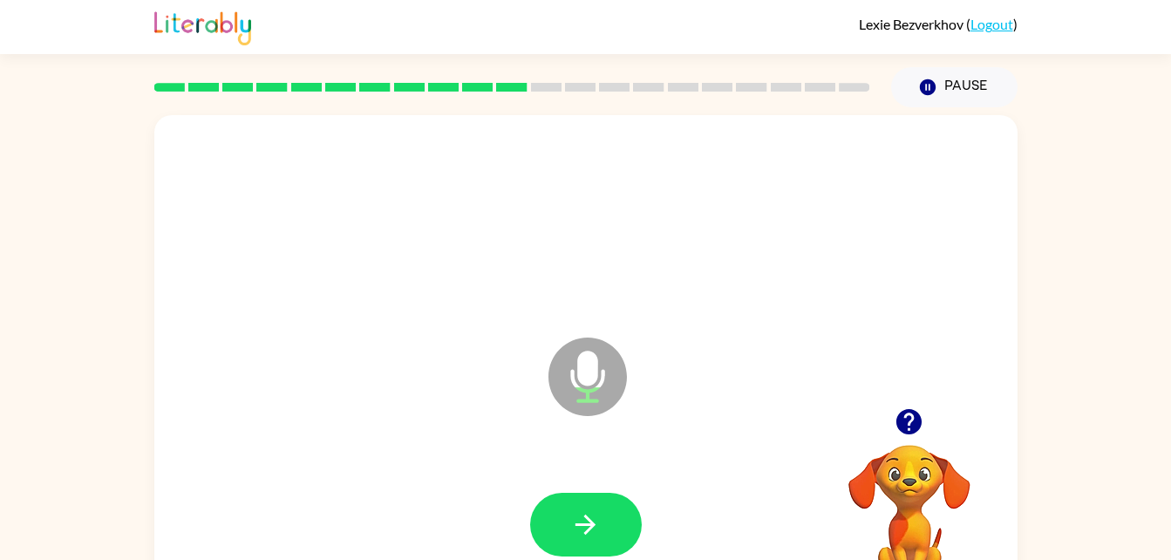
click at [597, 512] on icon "button" at bounding box center [585, 524] width 31 height 31
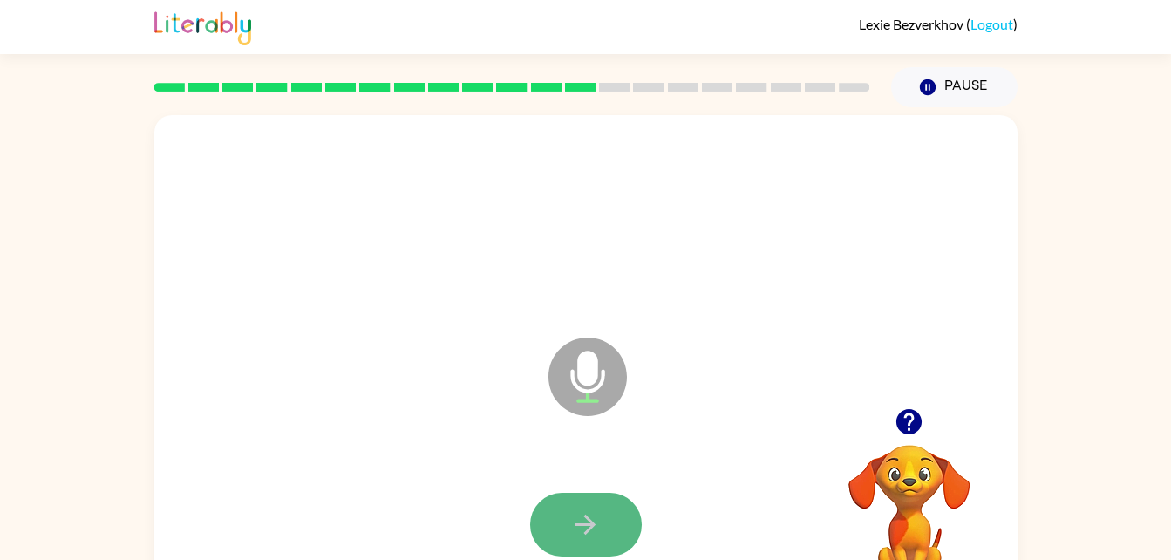
click at [599, 512] on icon "button" at bounding box center [585, 524] width 31 height 31
click at [601, 515] on button "button" at bounding box center [586, 525] width 112 height 64
drag, startPoint x: 601, startPoint y: 515, endPoint x: 563, endPoint y: 522, distance: 39.2
click at [563, 522] on button "button" at bounding box center [586, 525] width 112 height 64
click at [564, 527] on button "button" at bounding box center [586, 525] width 112 height 64
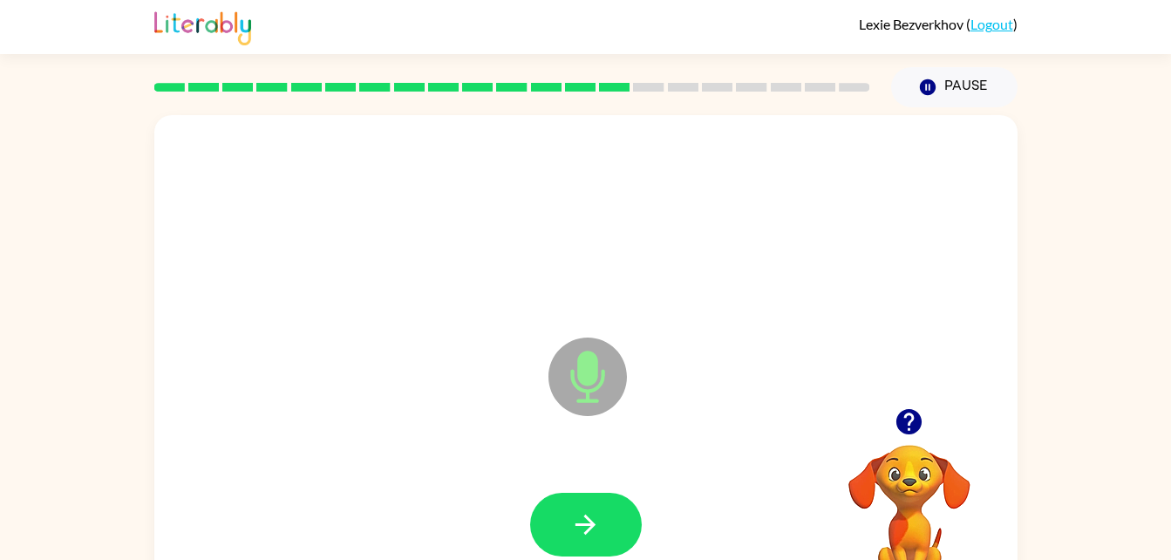
click at [564, 527] on button "button" at bounding box center [586, 525] width 112 height 64
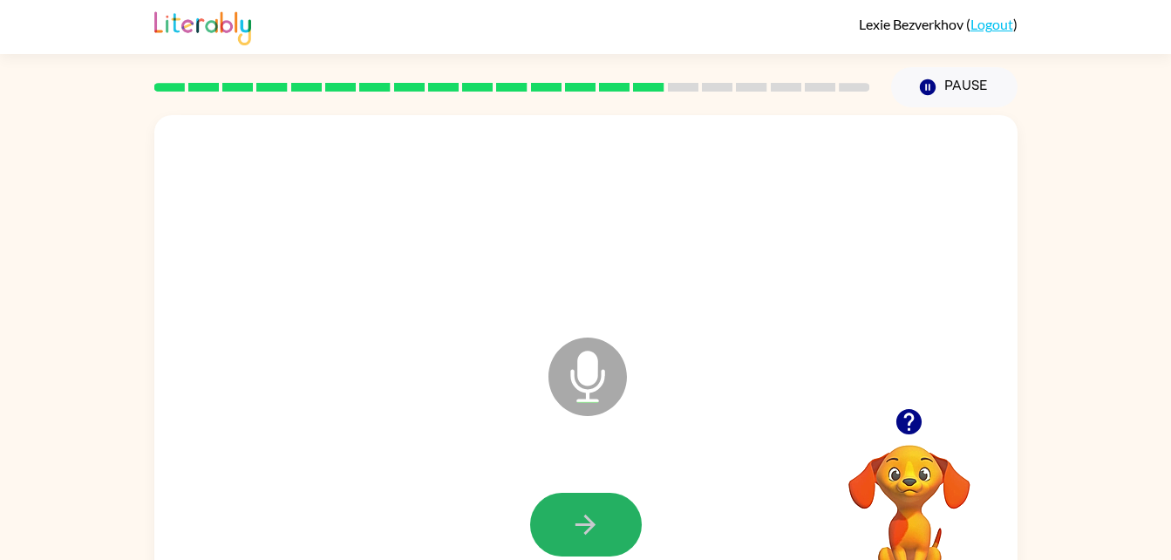
click at [564, 527] on button "button" at bounding box center [586, 525] width 112 height 64
drag, startPoint x: 564, startPoint y: 527, endPoint x: 970, endPoint y: 418, distance: 419.9
click at [970, 418] on div at bounding box center [909, 421] width 174 height 44
click at [576, 535] on icon "button" at bounding box center [585, 524] width 31 height 31
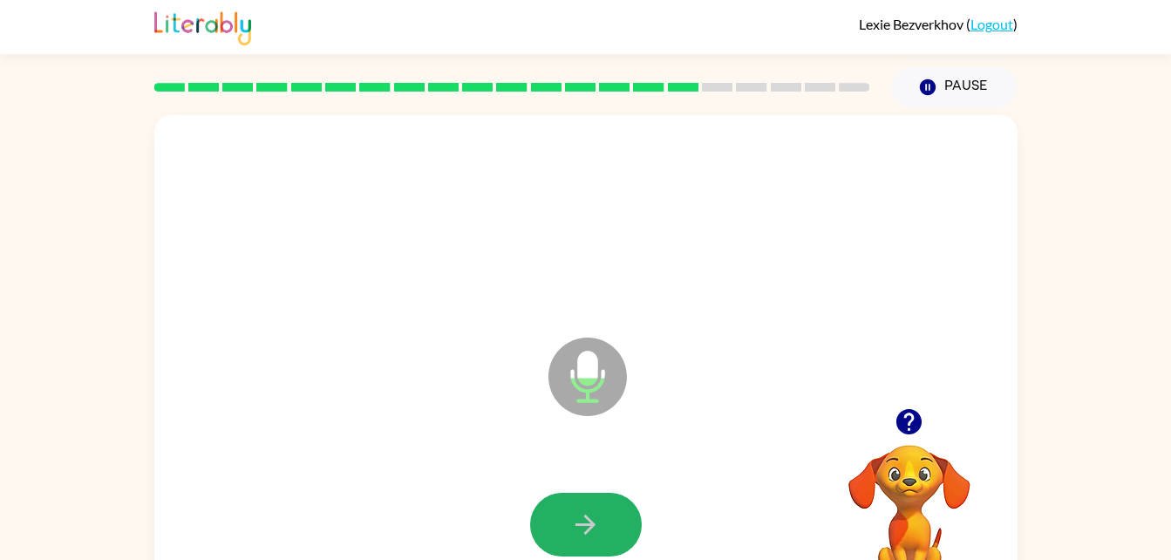
click at [576, 535] on icon "button" at bounding box center [585, 524] width 31 height 31
click at [576, 535] on div at bounding box center [586, 525] width 112 height 64
click at [576, 535] on icon "button" at bounding box center [585, 524] width 31 height 31
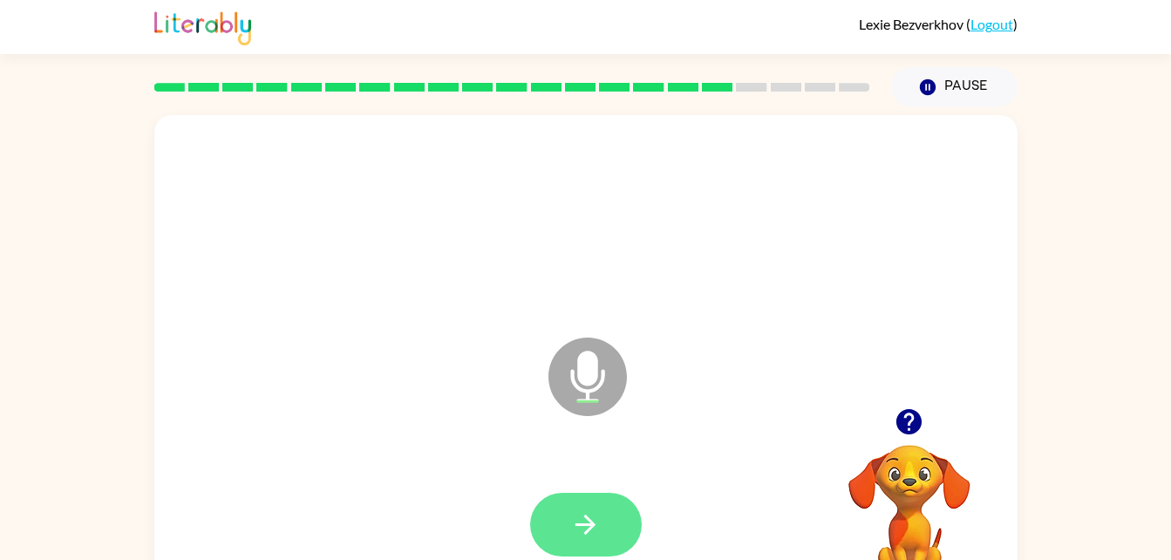
drag, startPoint x: 576, startPoint y: 535, endPoint x: 569, endPoint y: 519, distance: 16.8
click at [569, 519] on button "button" at bounding box center [586, 525] width 112 height 64
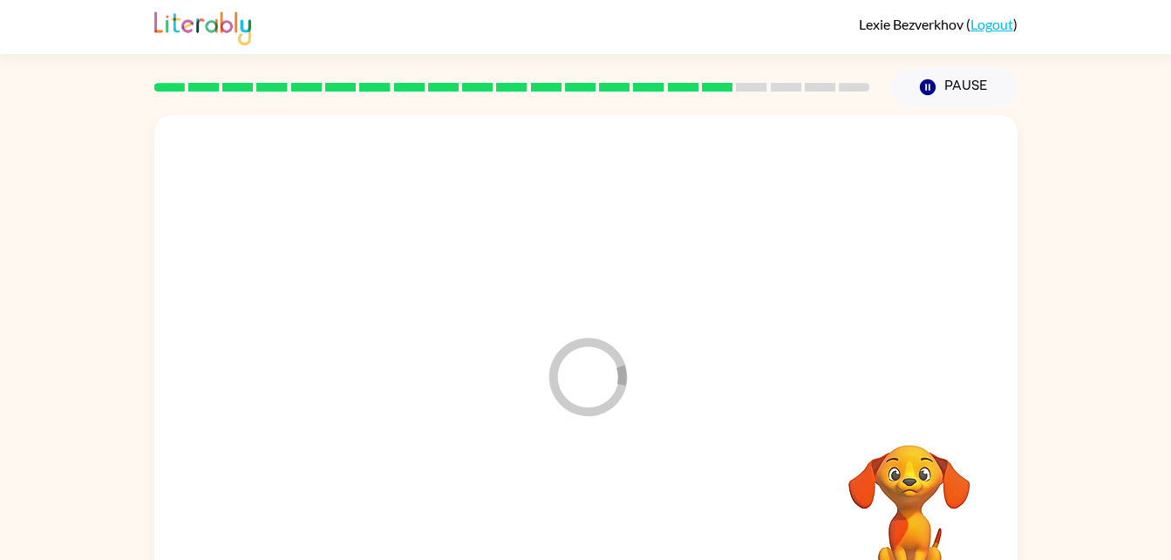
click at [569, 519] on div at bounding box center [586, 525] width 829 height 143
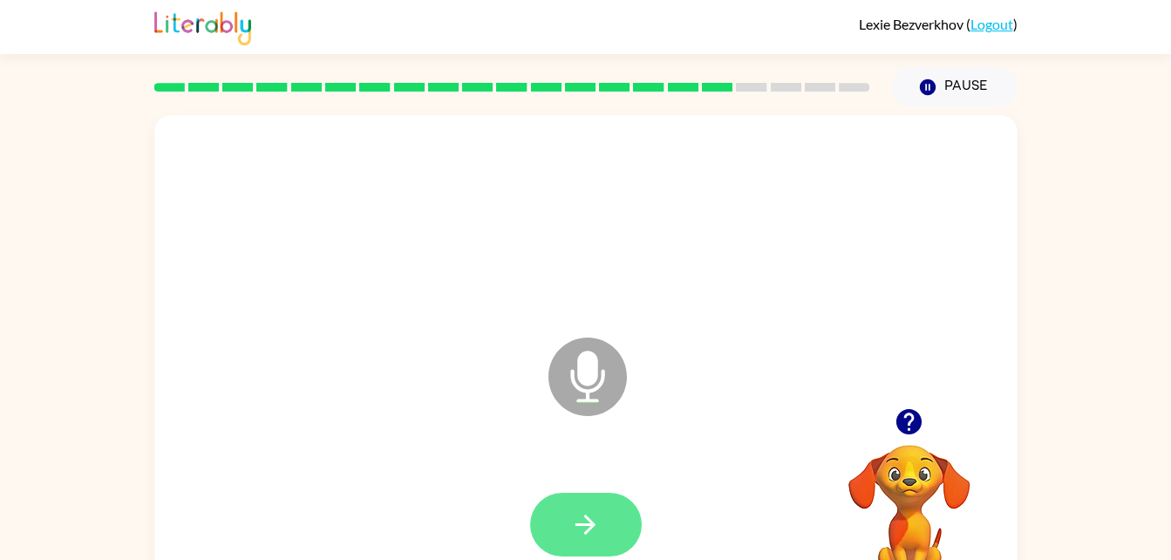
click at [569, 519] on button "button" at bounding box center [586, 525] width 112 height 64
click at [569, 519] on div at bounding box center [586, 525] width 112 height 64
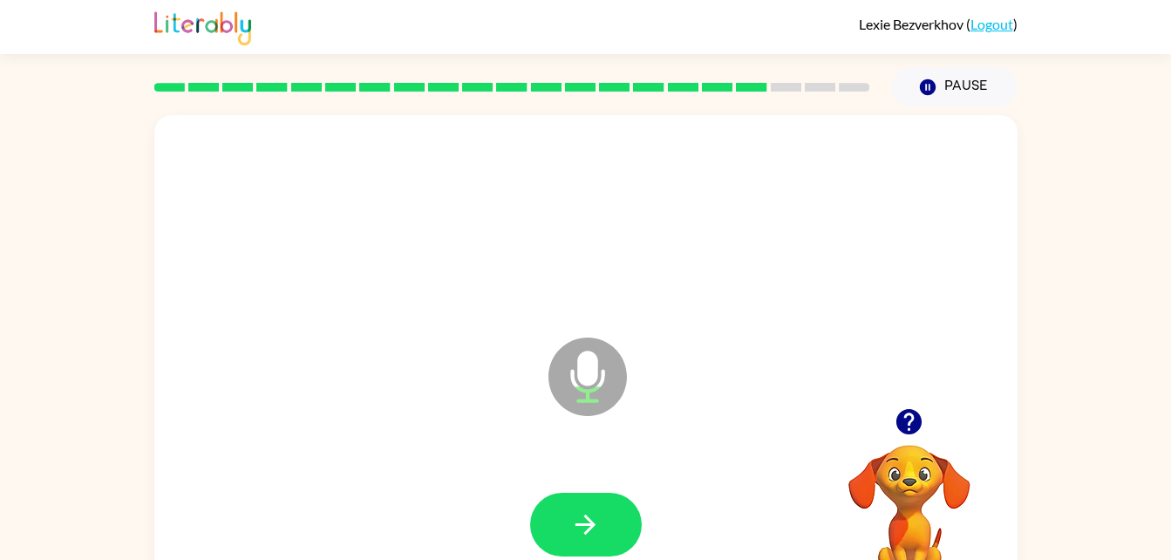
click at [569, 519] on button "button" at bounding box center [586, 525] width 112 height 64
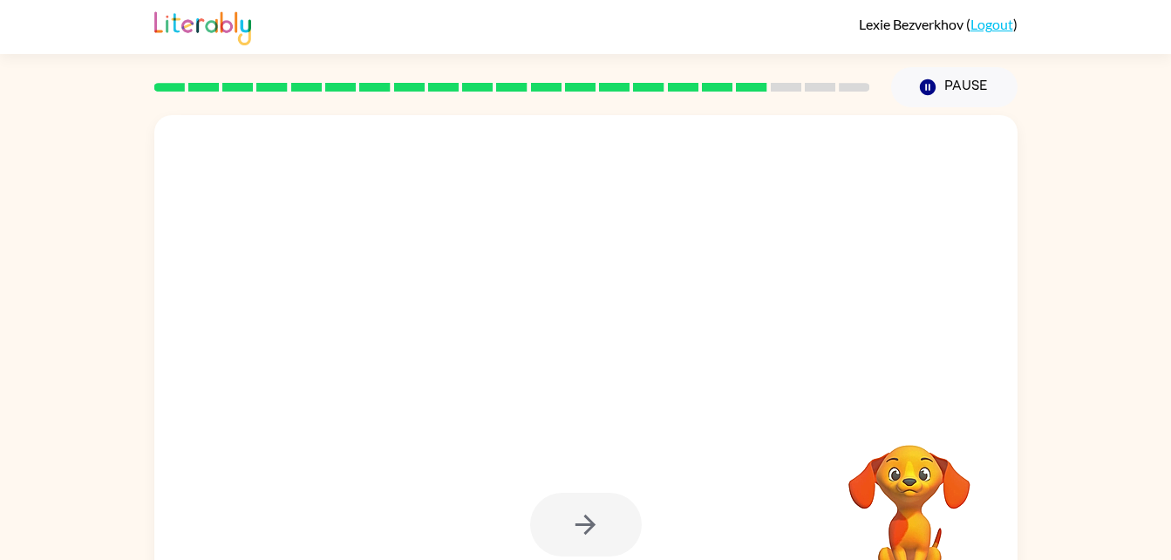
click at [569, 519] on div at bounding box center [586, 525] width 112 height 64
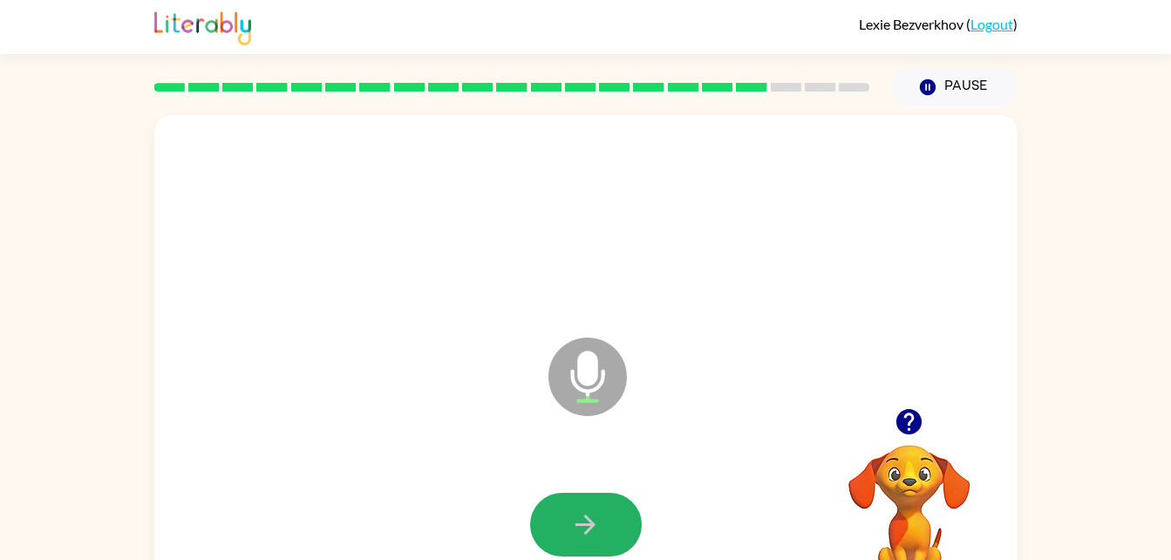
click at [569, 519] on button "button" at bounding box center [586, 525] width 112 height 64
drag, startPoint x: 569, startPoint y: 519, endPoint x: 397, endPoint y: 466, distance: 180.7
click at [397, 466] on div at bounding box center [586, 525] width 829 height 143
click at [576, 533] on icon "button" at bounding box center [585, 524] width 31 height 31
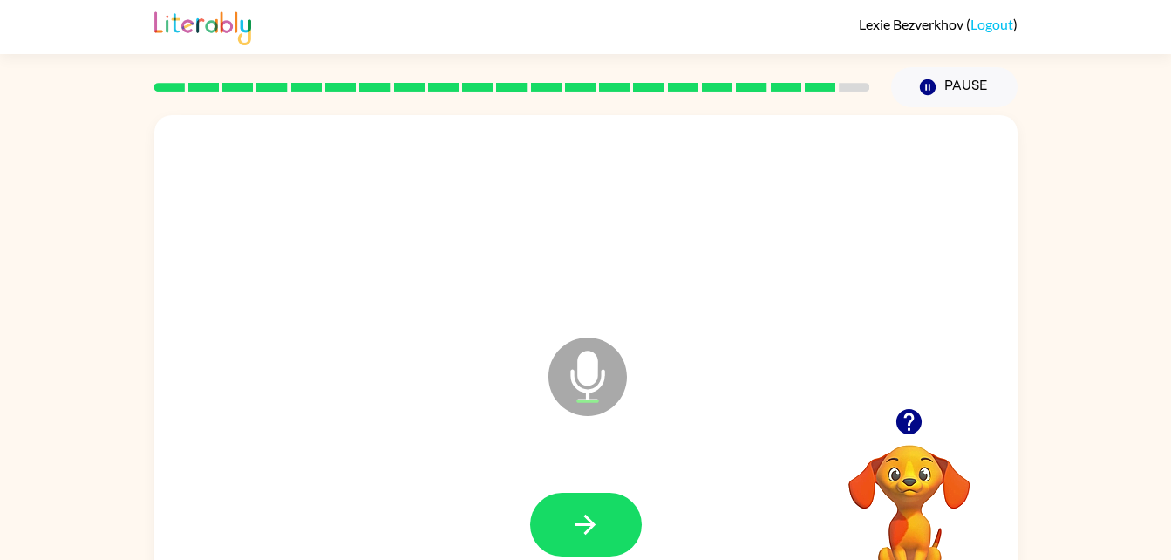
click at [576, 533] on icon "button" at bounding box center [585, 524] width 31 height 31
